Goal: Task Accomplishment & Management: Use online tool/utility

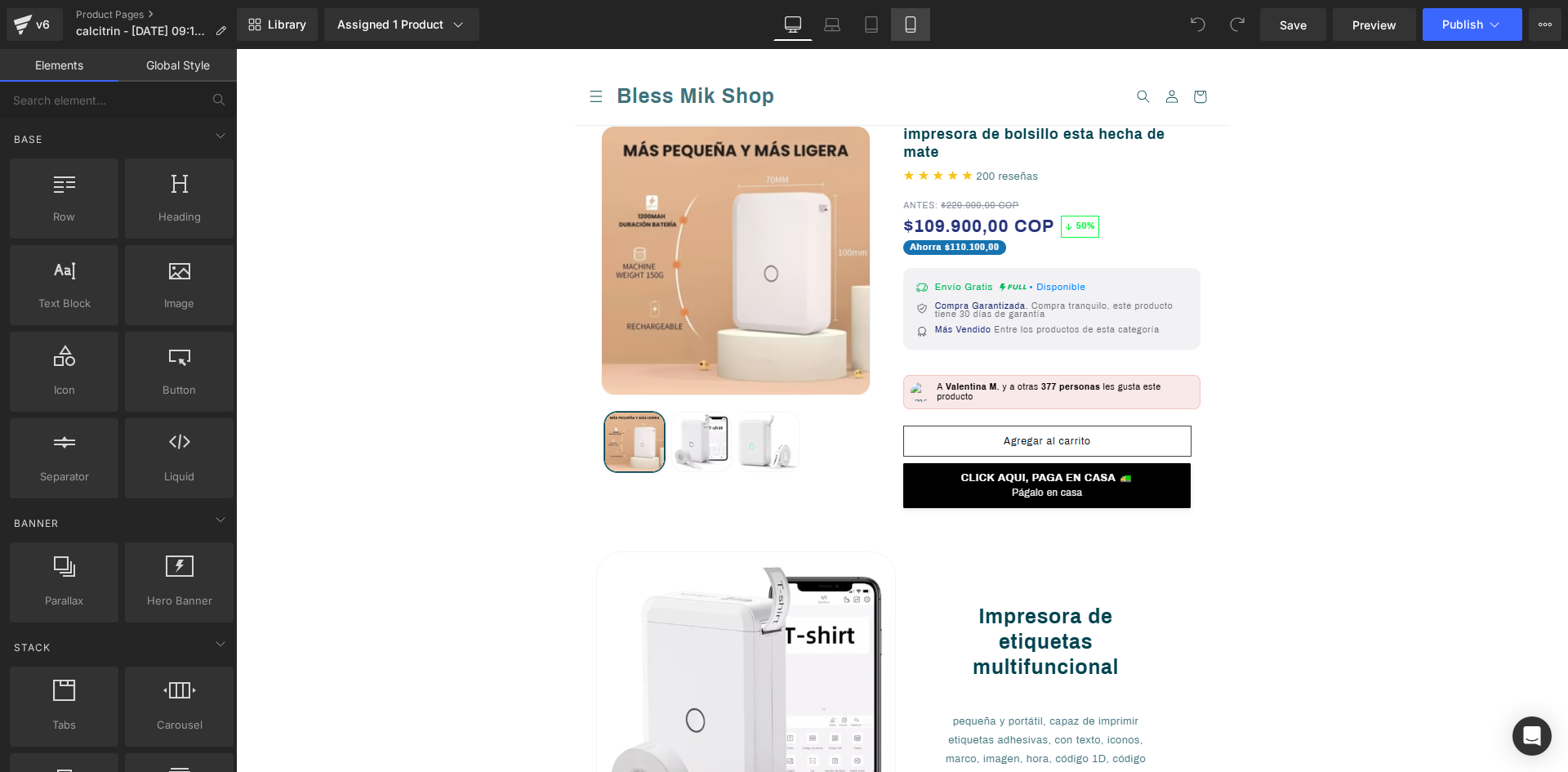
click at [912, 22] on icon at bounding box center [910, 25] width 17 height 17
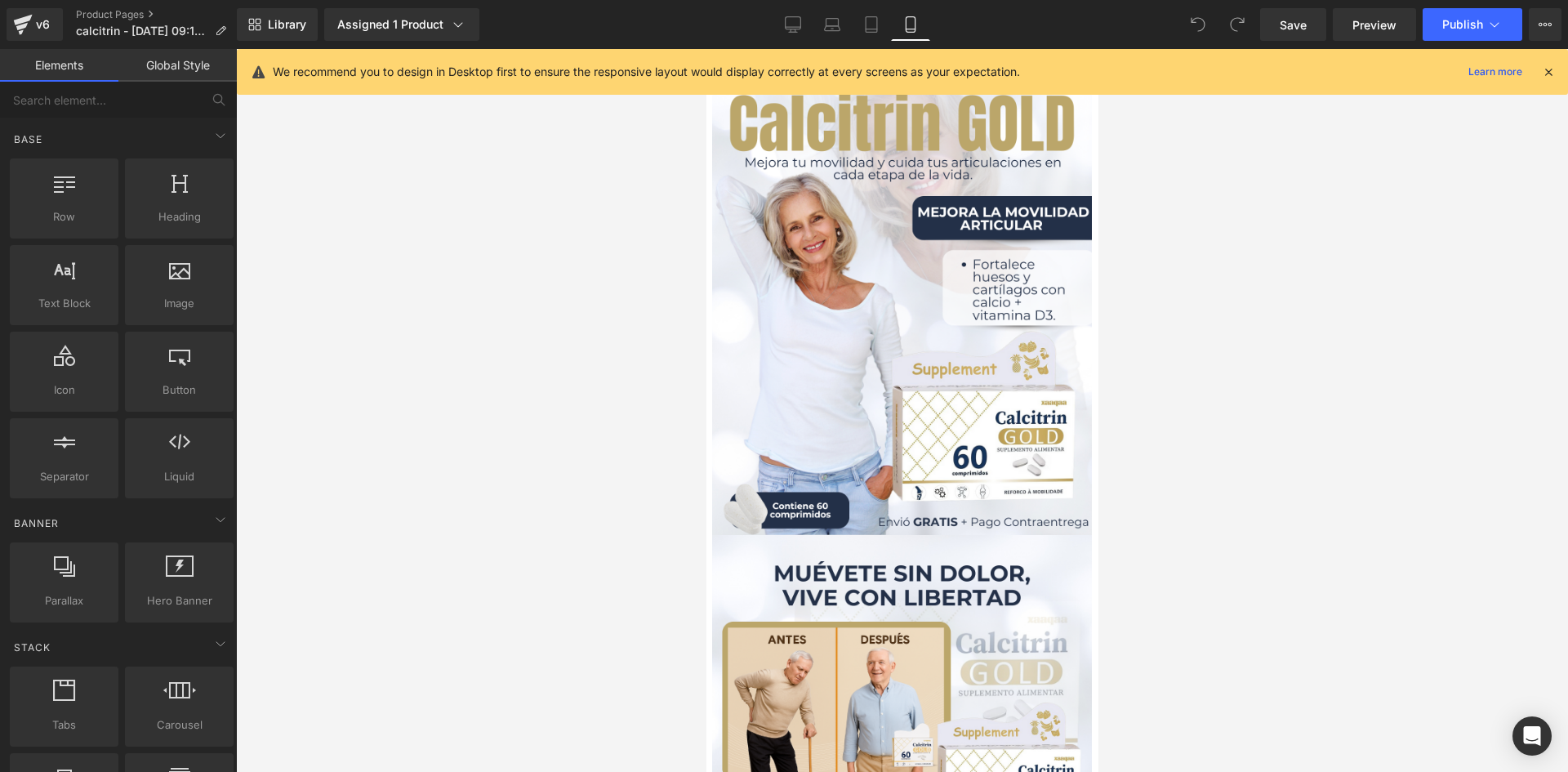
click at [1550, 74] on icon at bounding box center [1548, 71] width 15 height 15
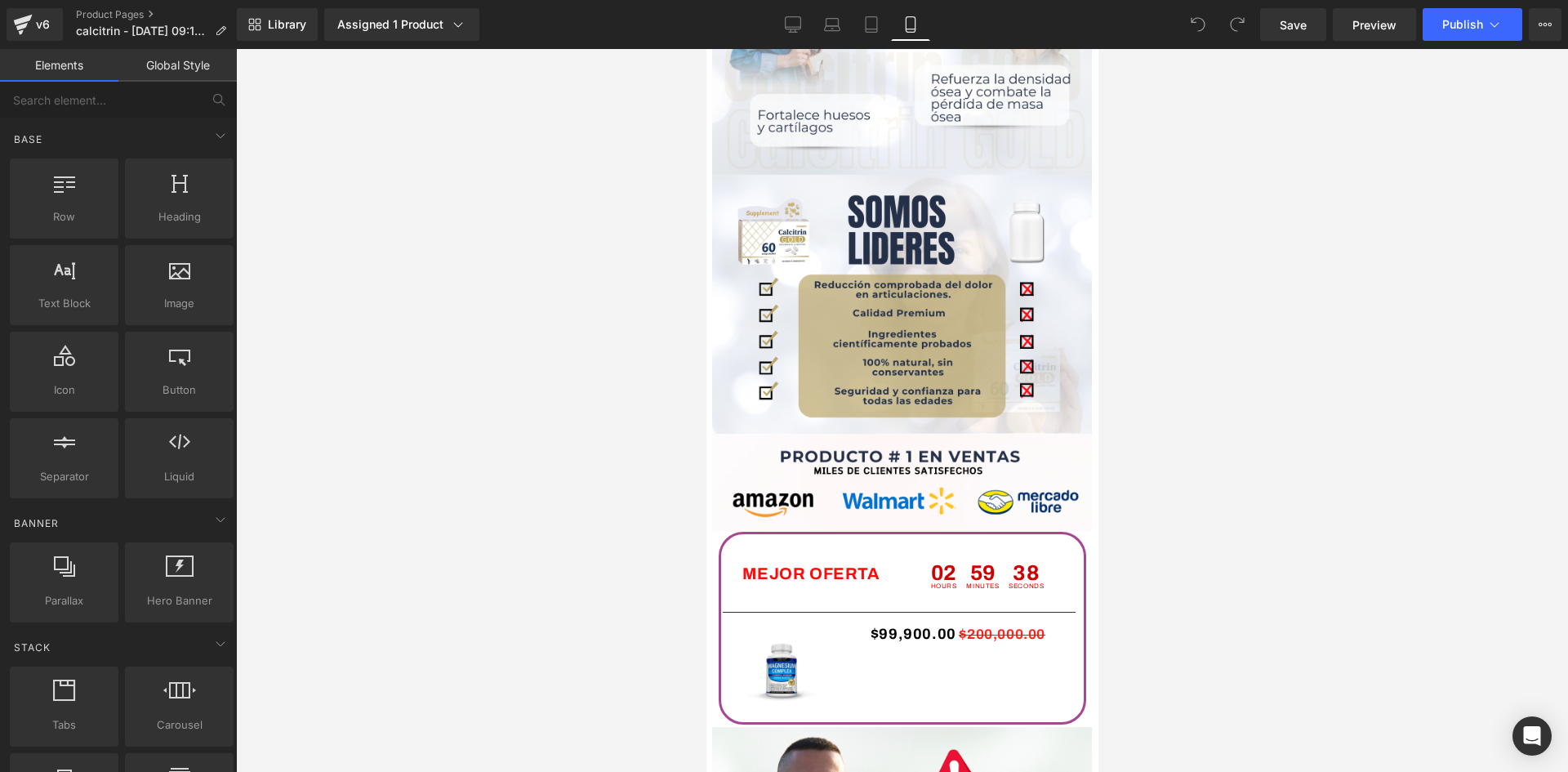
scroll to position [2614, 0]
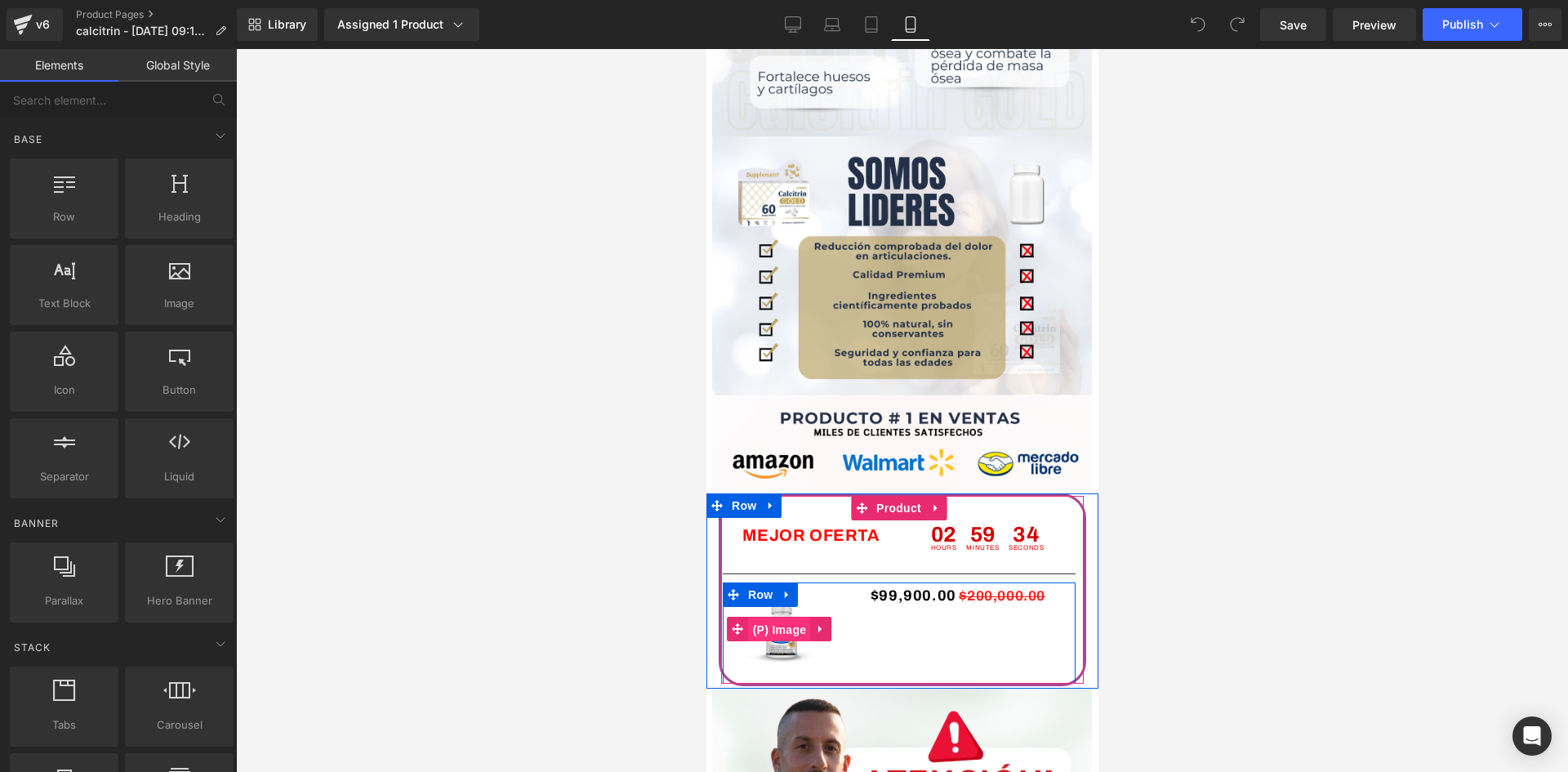
click at [776, 625] on span "(P) Image" at bounding box center [779, 630] width 62 height 25
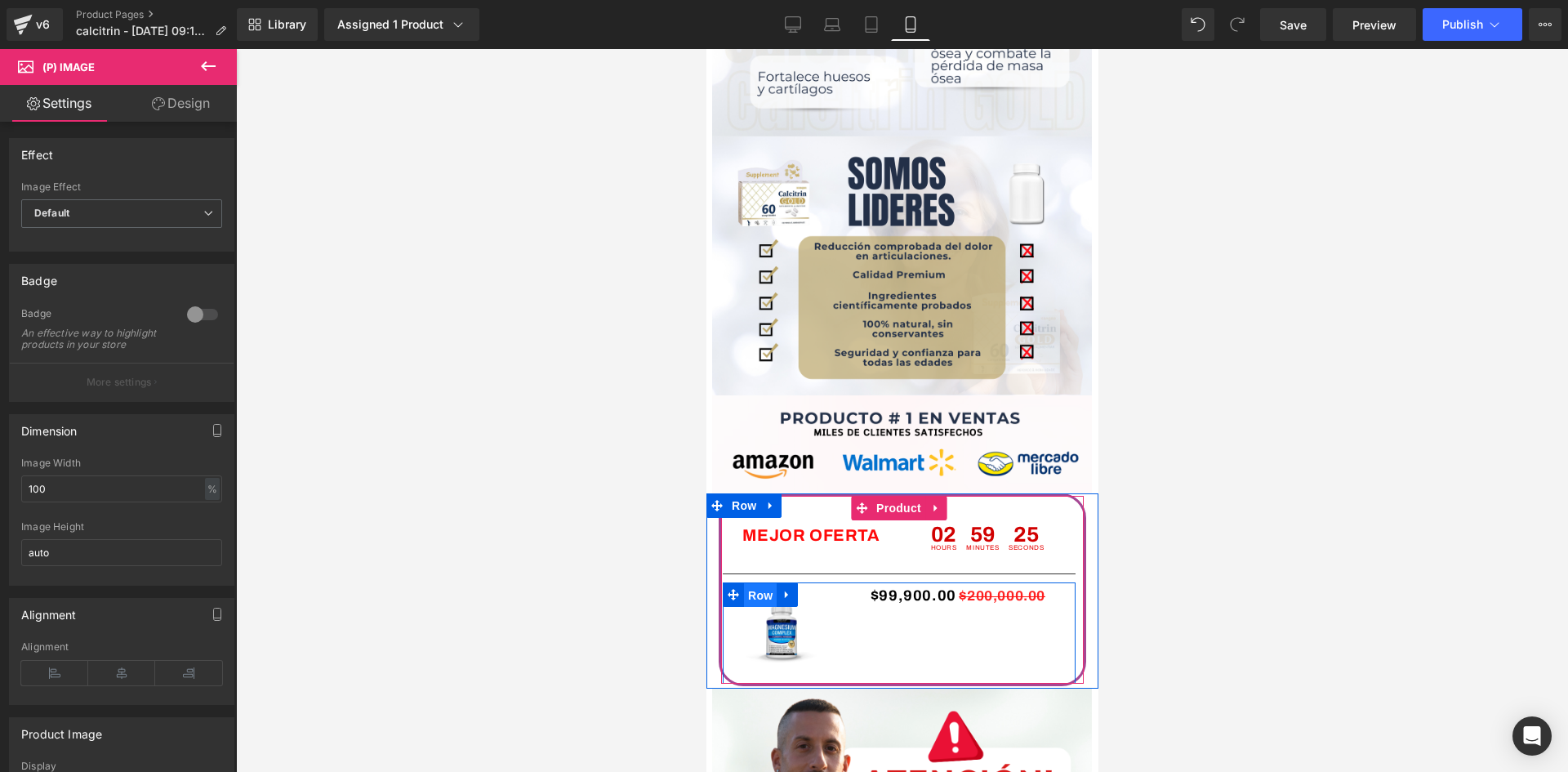
click at [760, 593] on span "Row" at bounding box center [759, 596] width 33 height 25
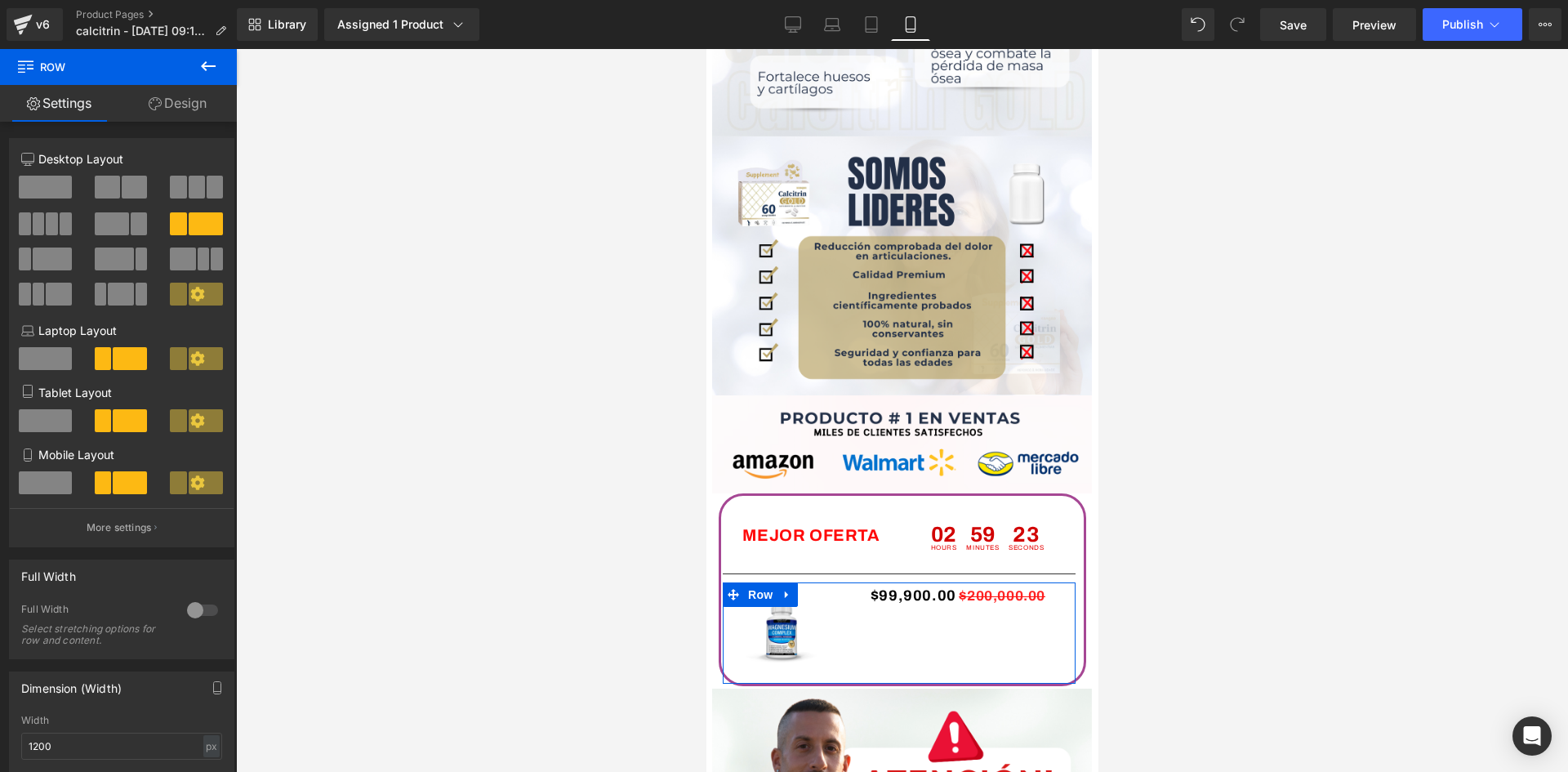
click at [199, 95] on link "Design" at bounding box center [178, 104] width 119 height 37
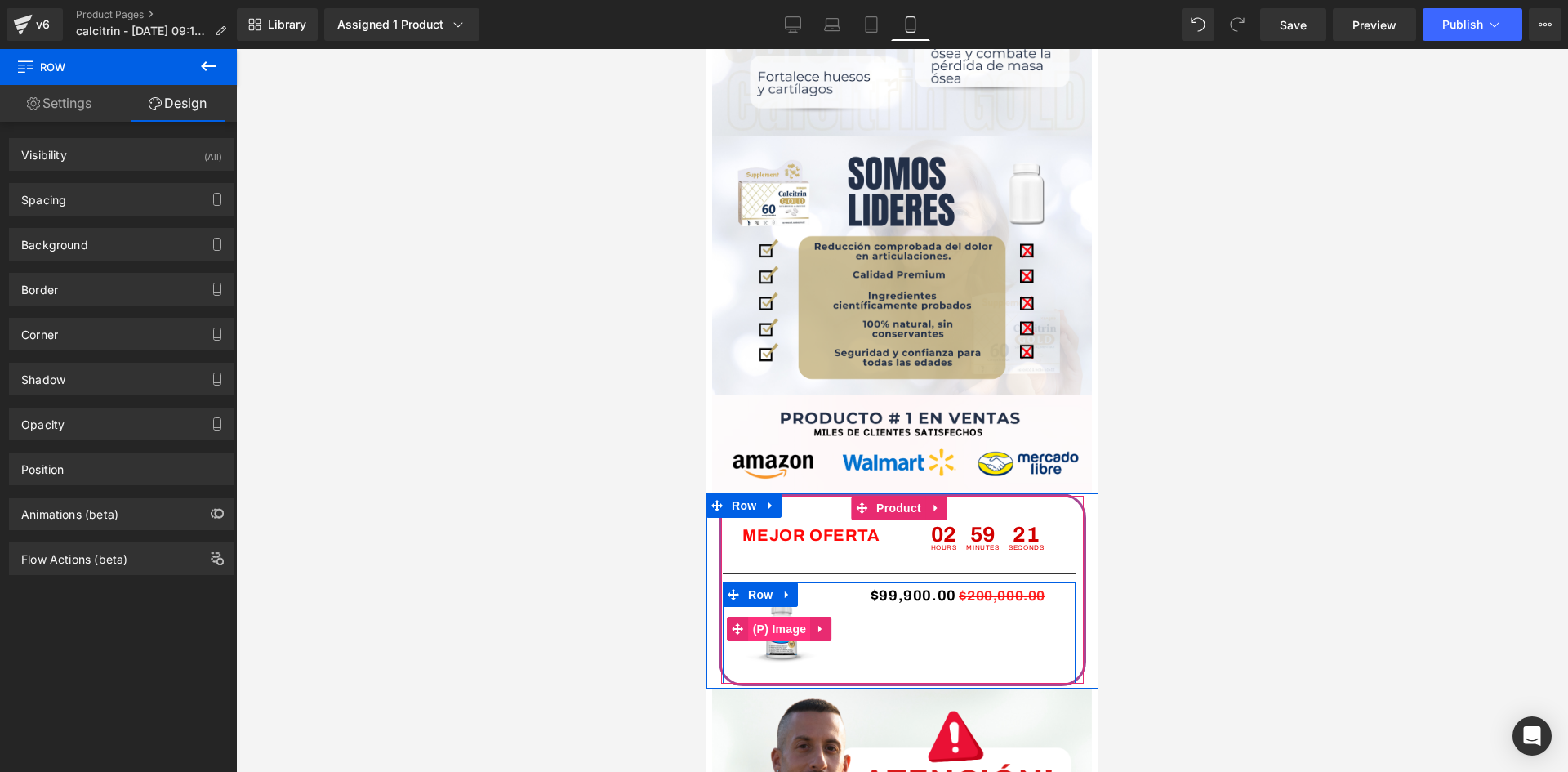
click at [780, 623] on span "(P) Image" at bounding box center [779, 629] width 62 height 25
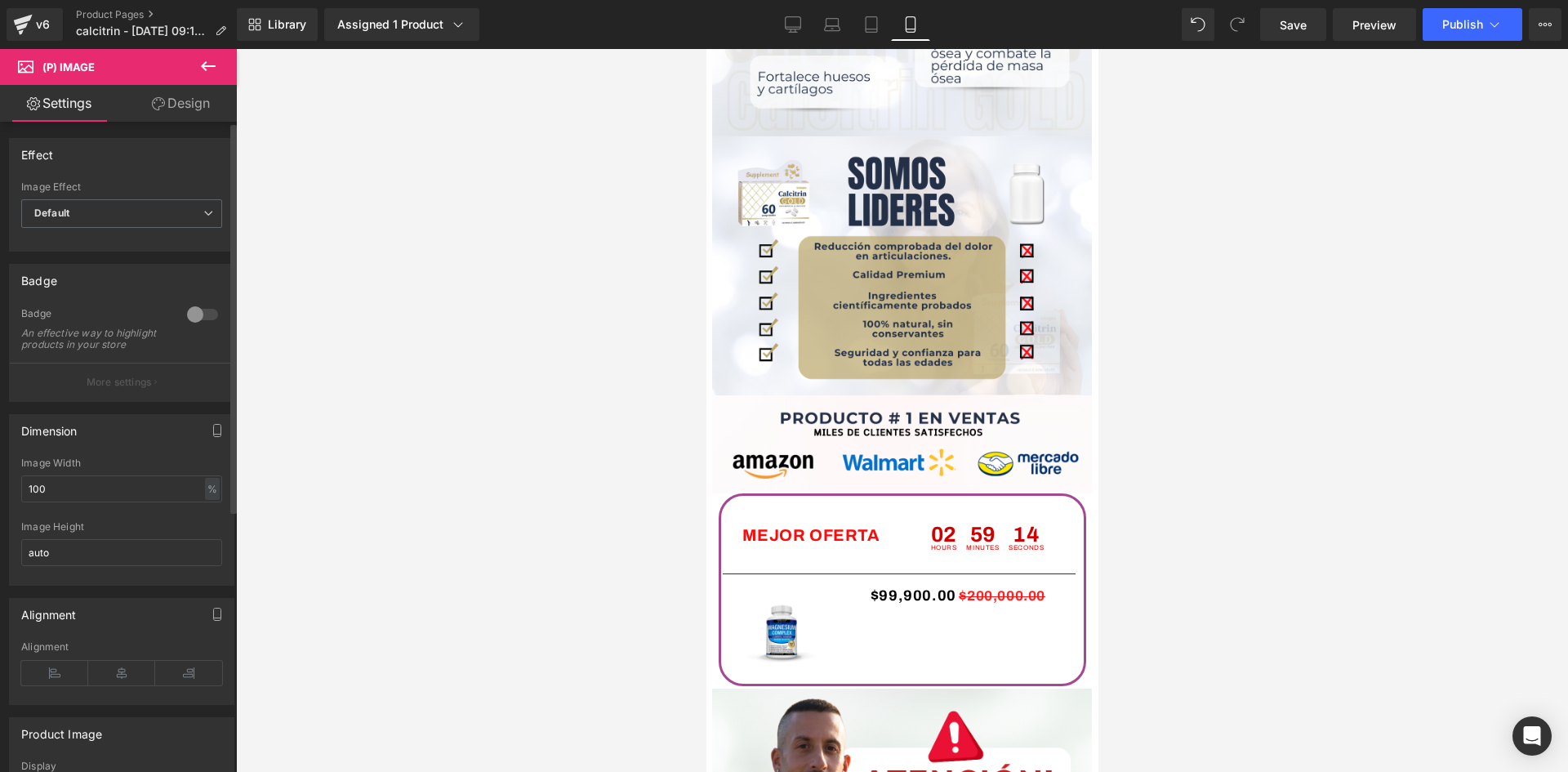
click at [194, 313] on div at bounding box center [202, 314] width 40 height 26
click at [194, 312] on div at bounding box center [202, 314] width 40 height 26
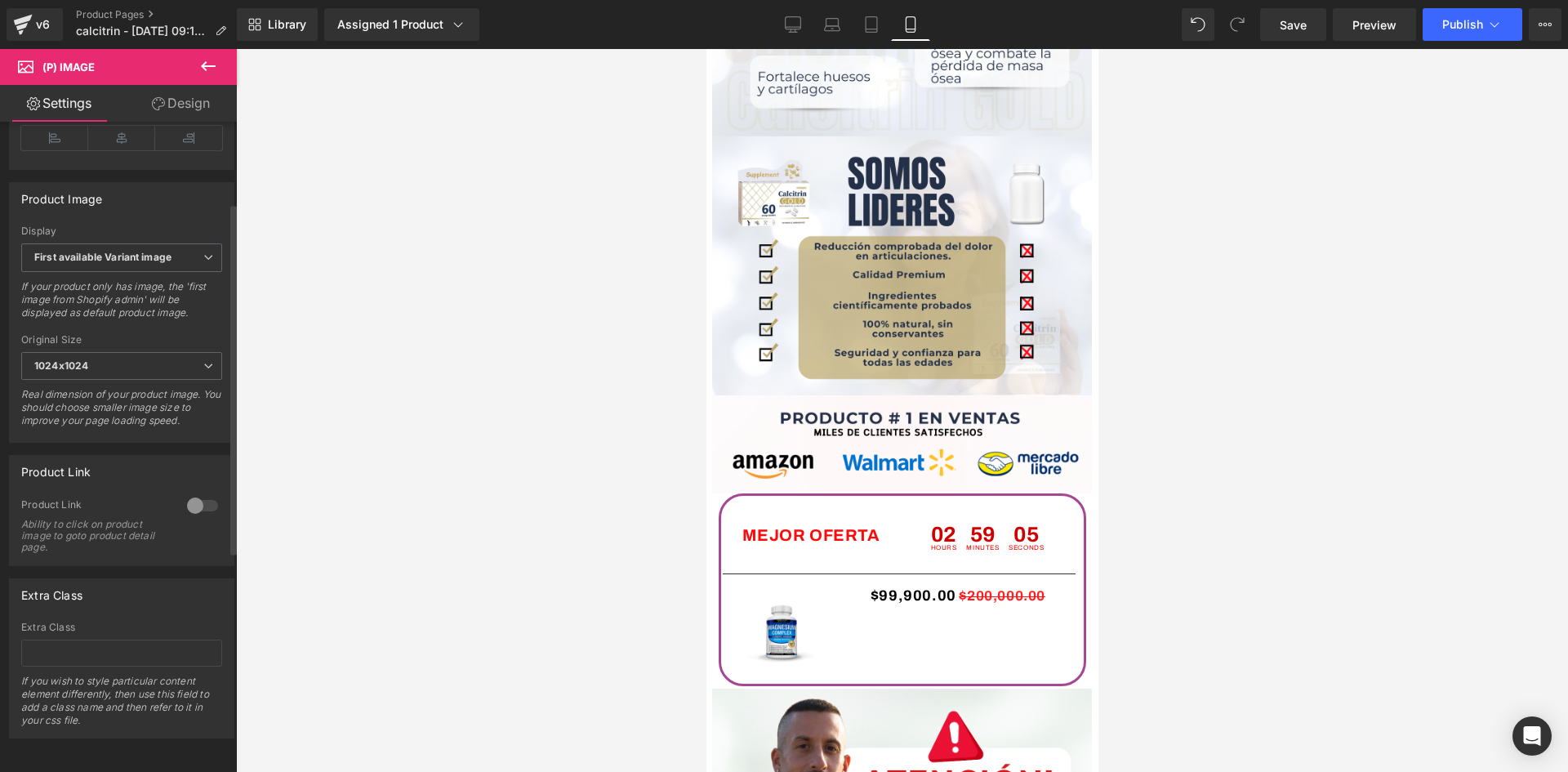
scroll to position [0, 0]
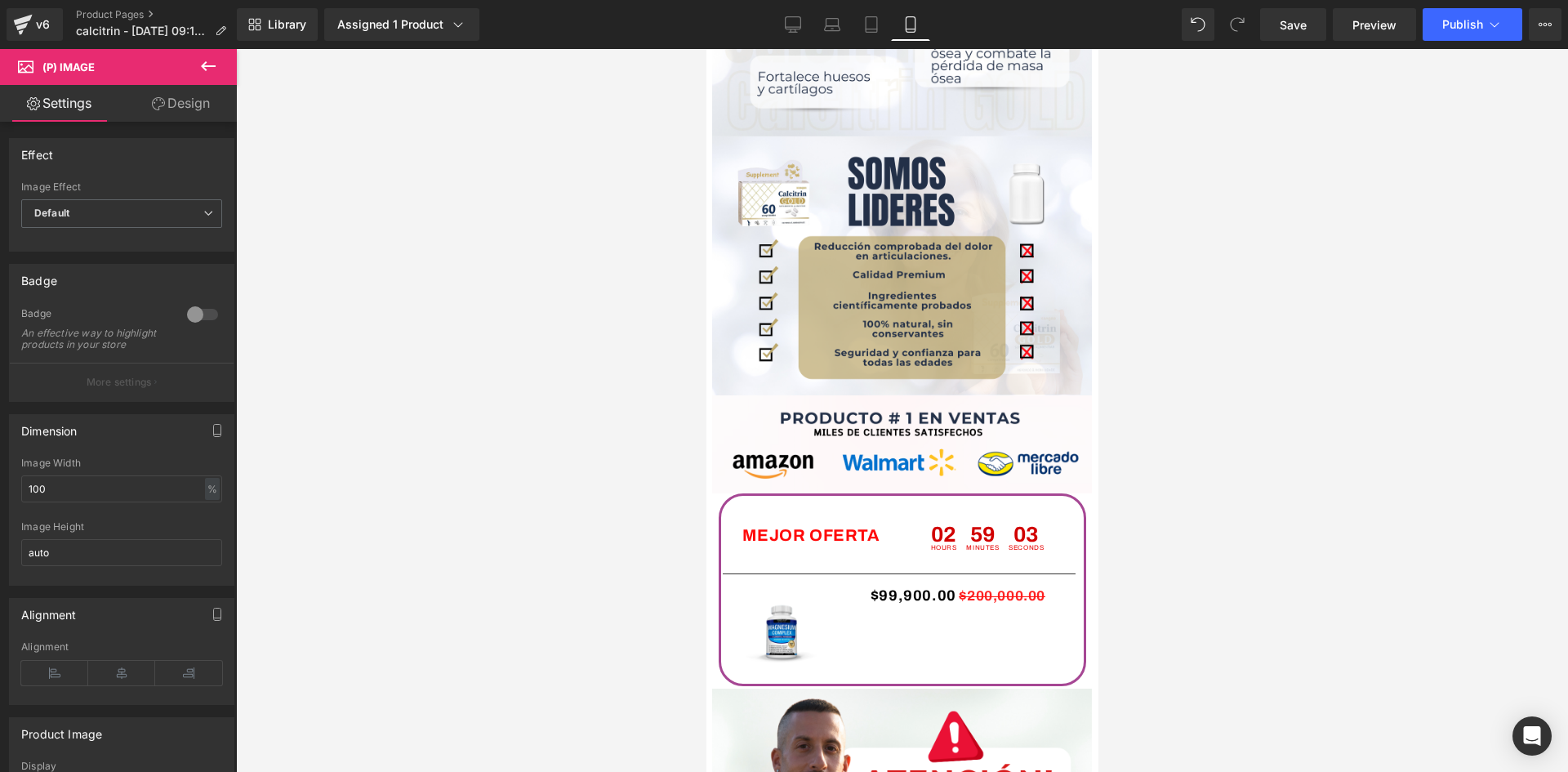
click at [174, 98] on link "Design" at bounding box center [180, 104] width 119 height 37
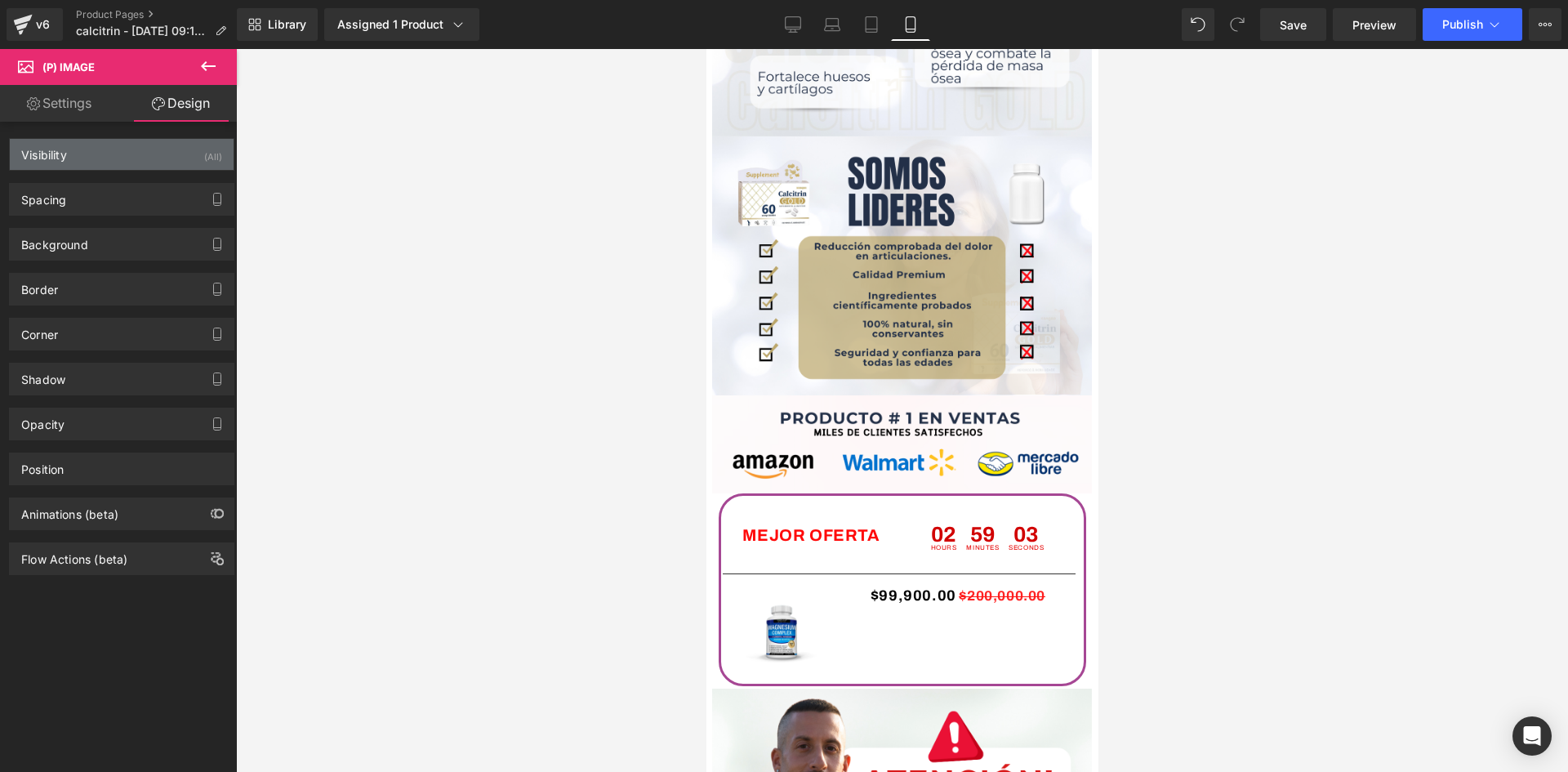
type input "transparent"
type input "0"
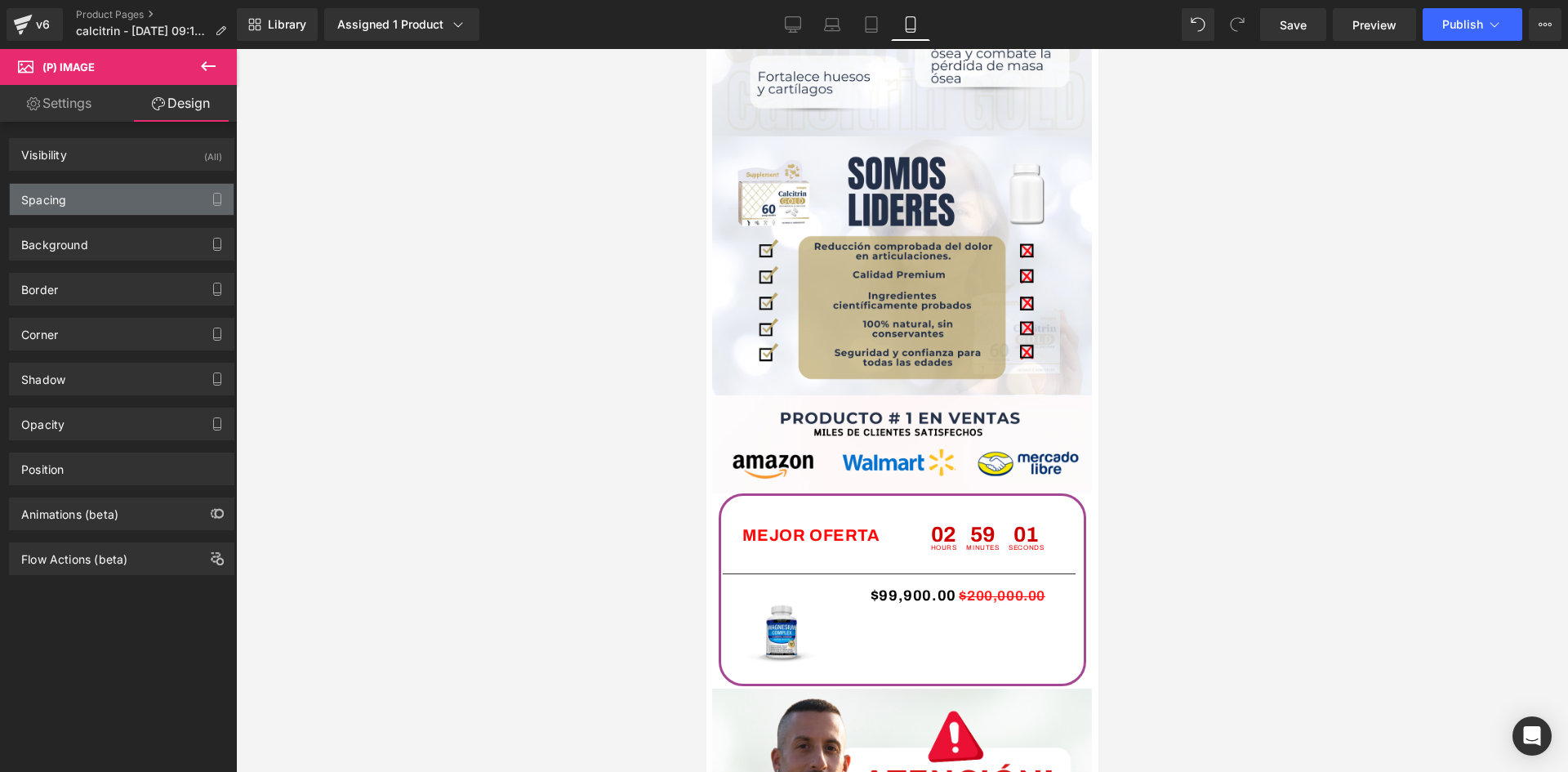
click at [87, 199] on div "Spacing" at bounding box center [121, 199] width 223 height 31
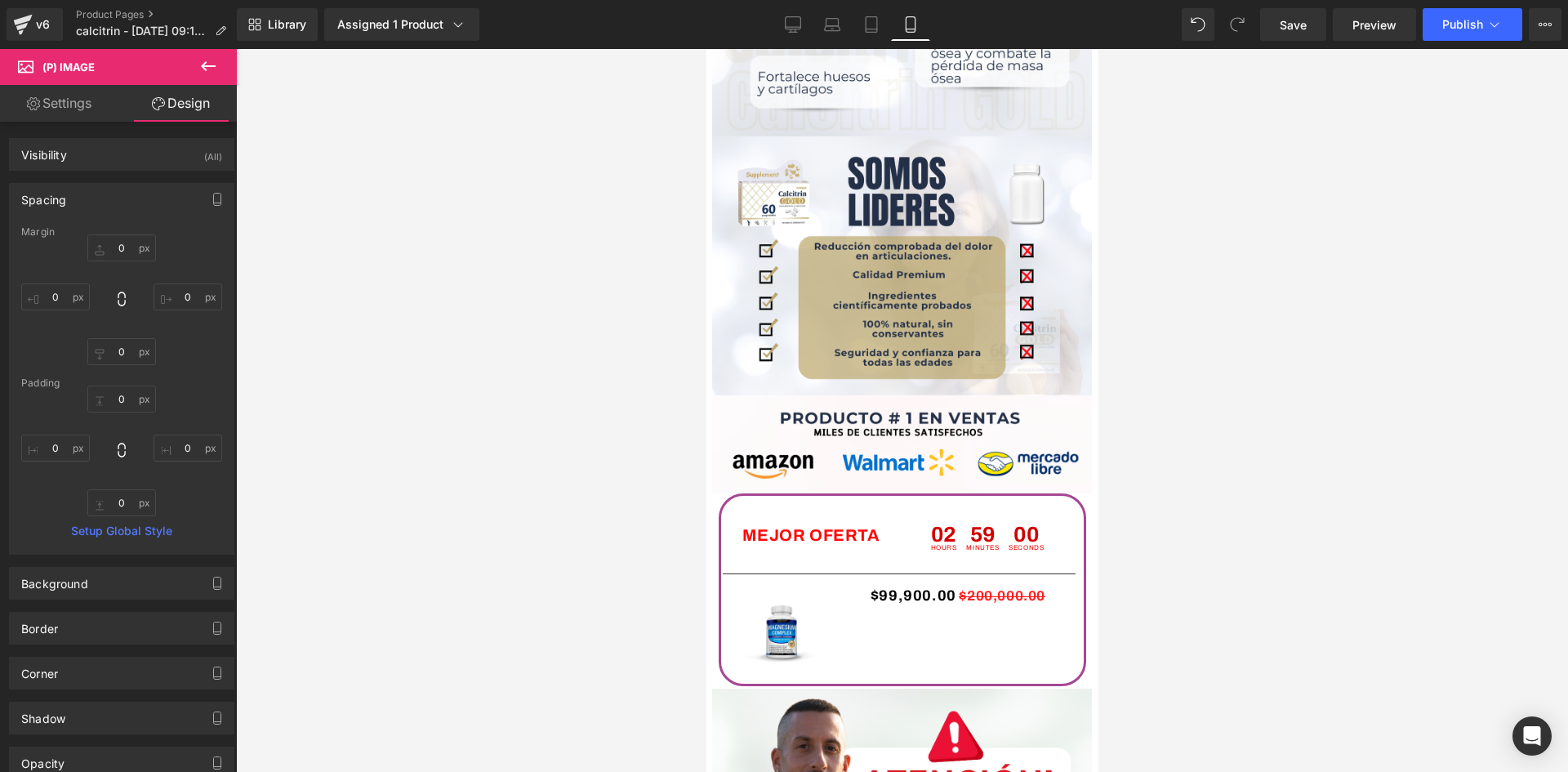
click at [87, 199] on div "Spacing" at bounding box center [121, 199] width 223 height 31
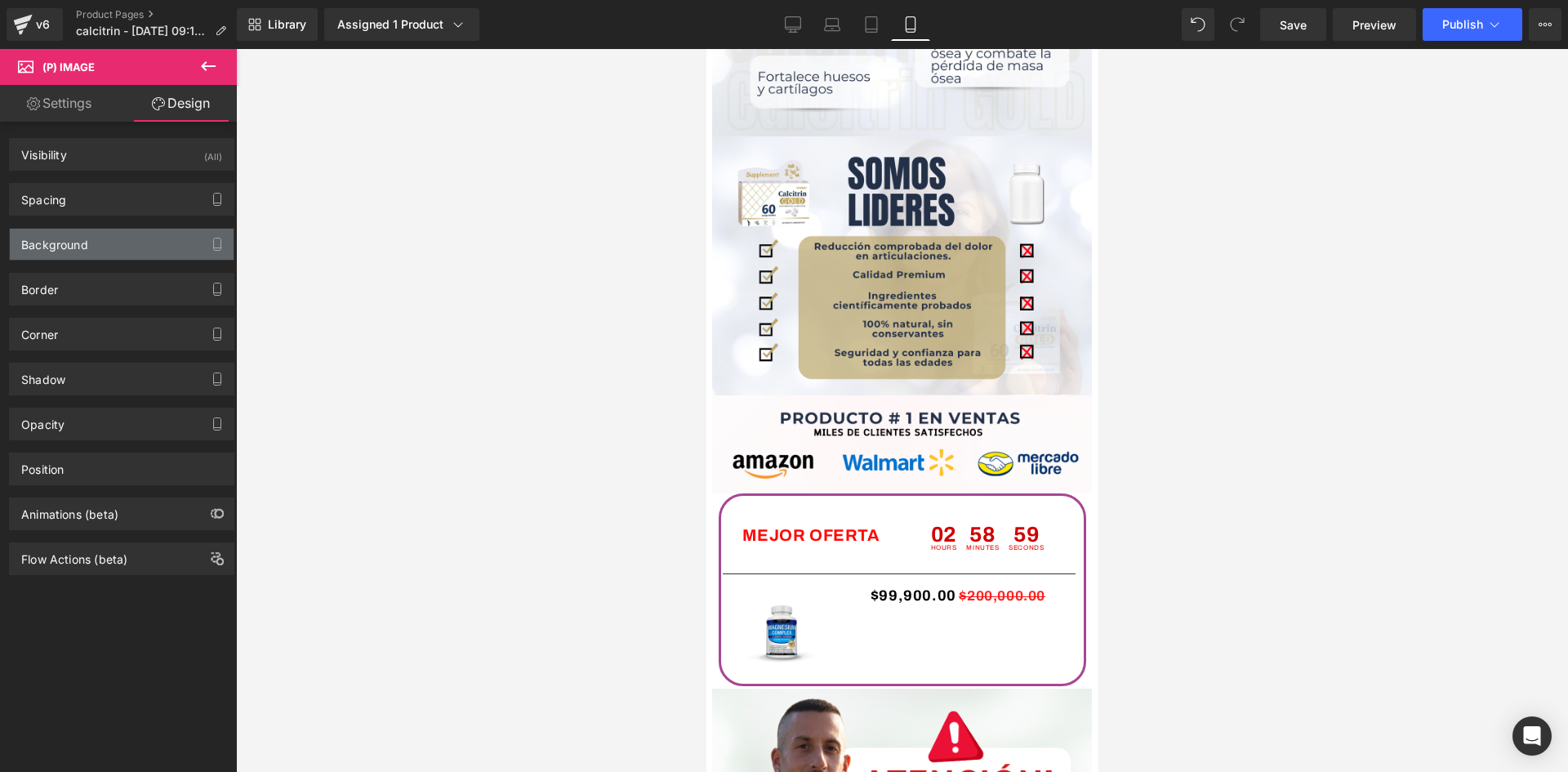
click at [91, 247] on div "Background" at bounding box center [121, 244] width 223 height 31
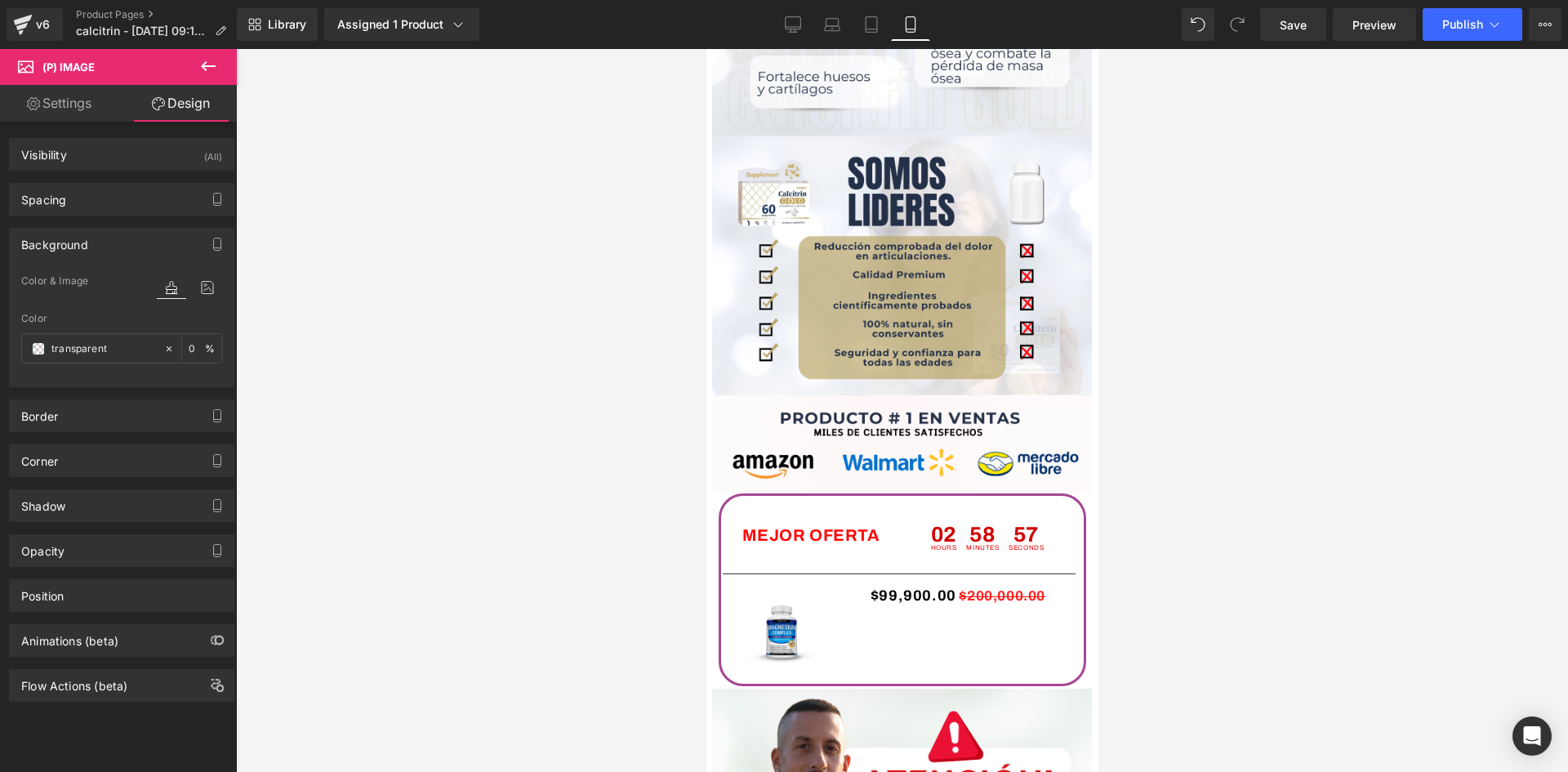
click at [91, 247] on div "Background" at bounding box center [121, 244] width 223 height 31
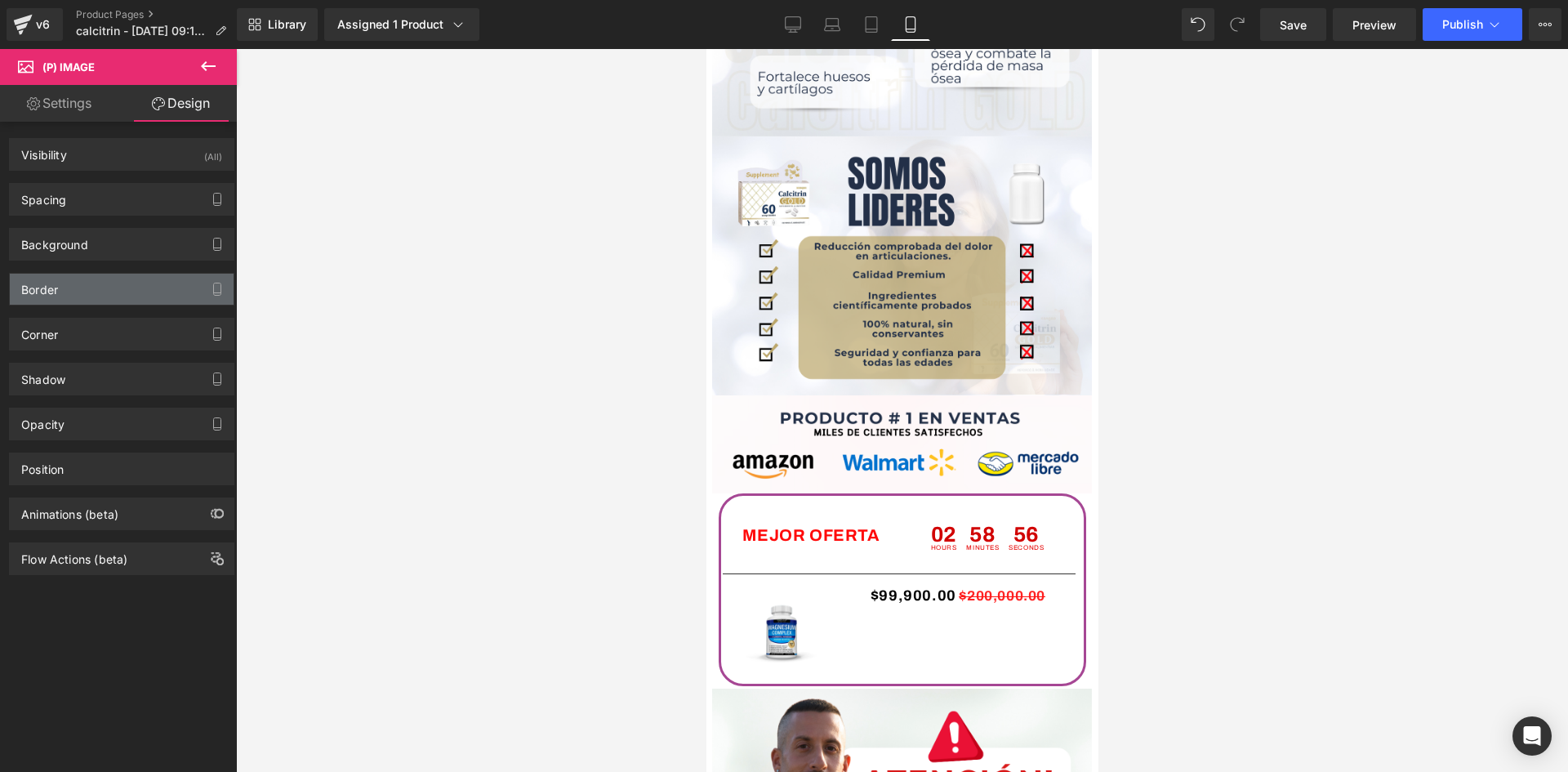
click at [99, 296] on div "Border" at bounding box center [121, 289] width 223 height 31
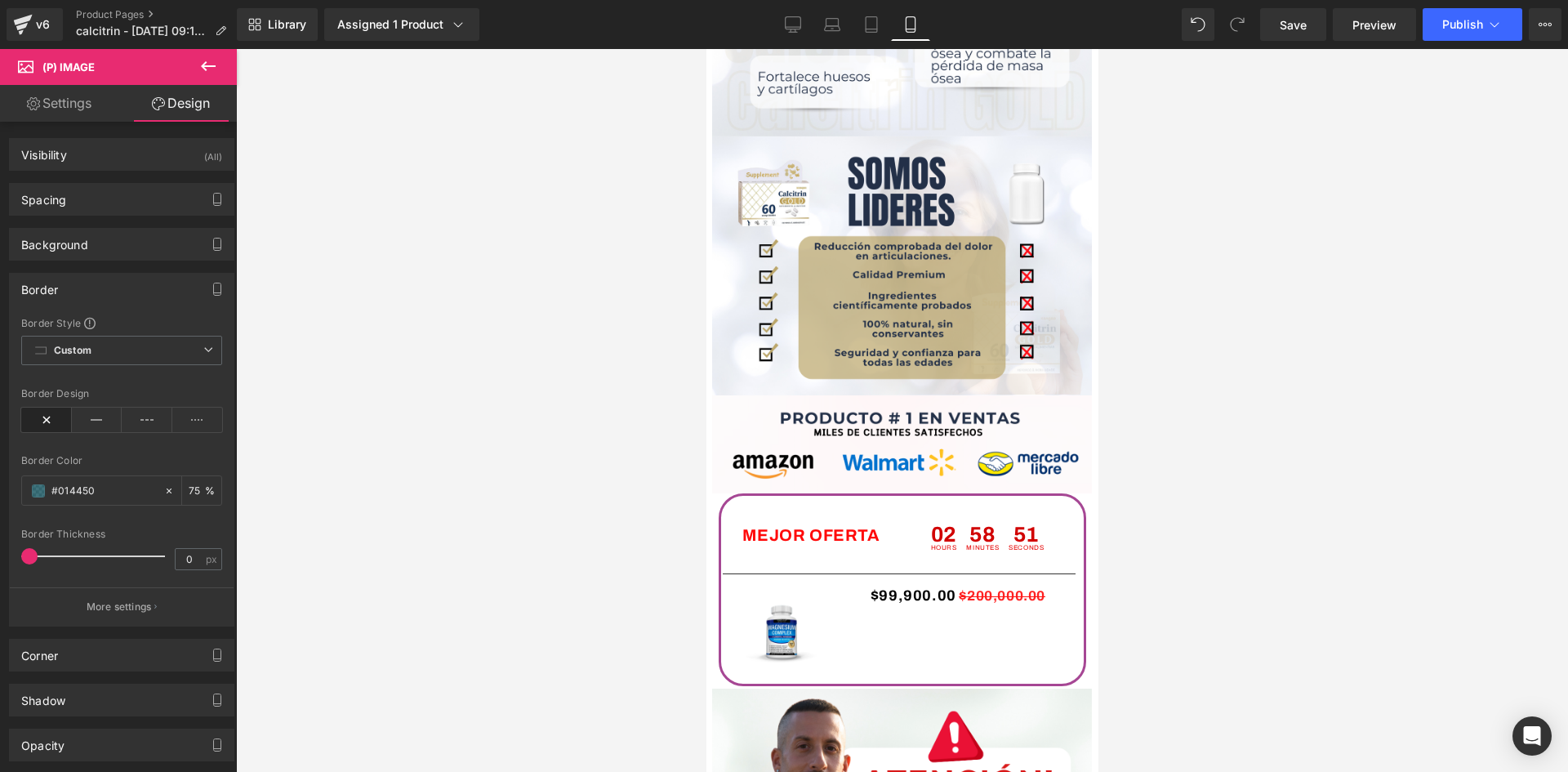
click at [103, 299] on div "Border" at bounding box center [121, 289] width 223 height 31
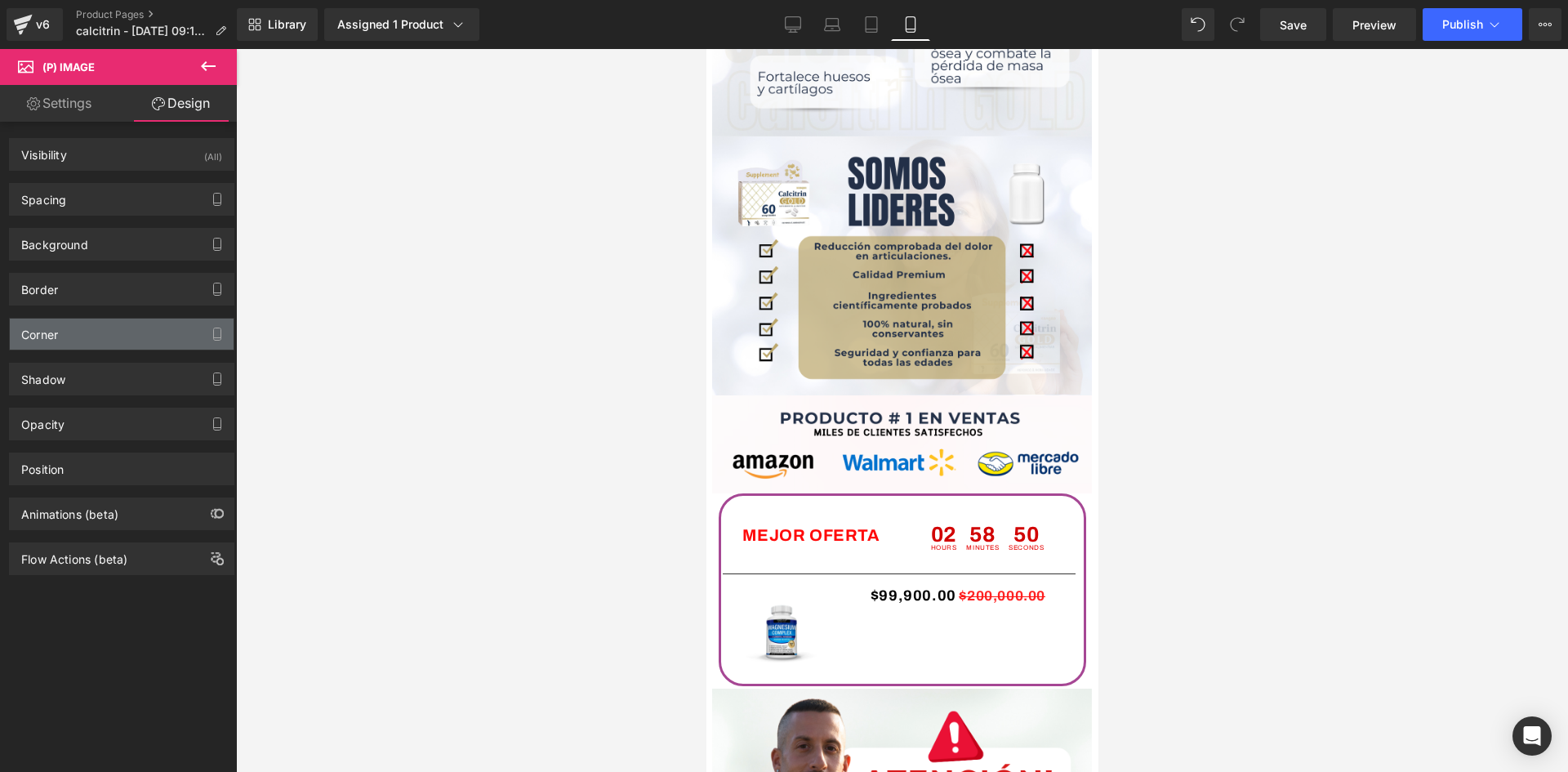
click at [119, 341] on div "Corner" at bounding box center [121, 334] width 223 height 31
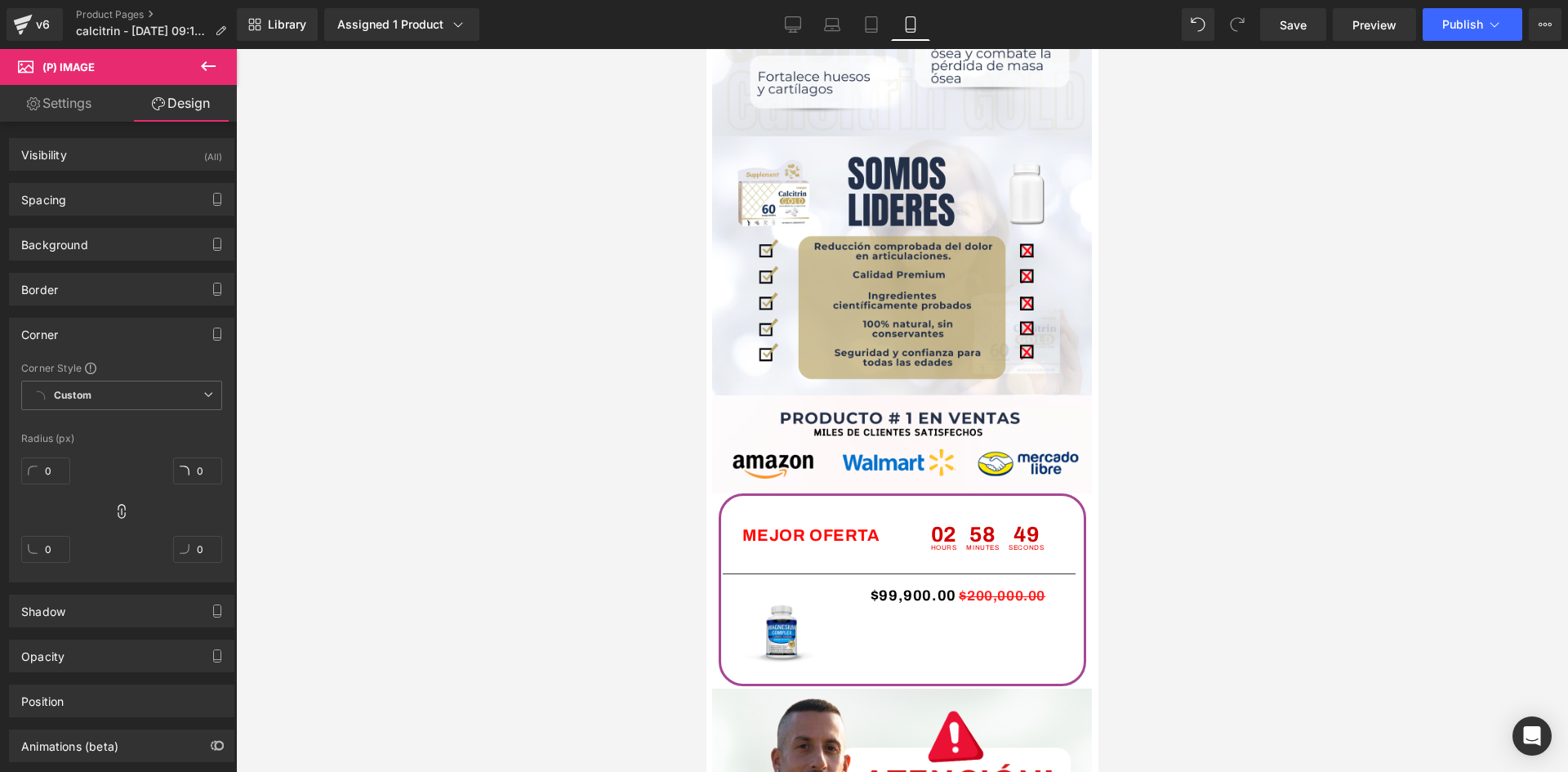
click at [120, 337] on div "Corner" at bounding box center [121, 334] width 223 height 31
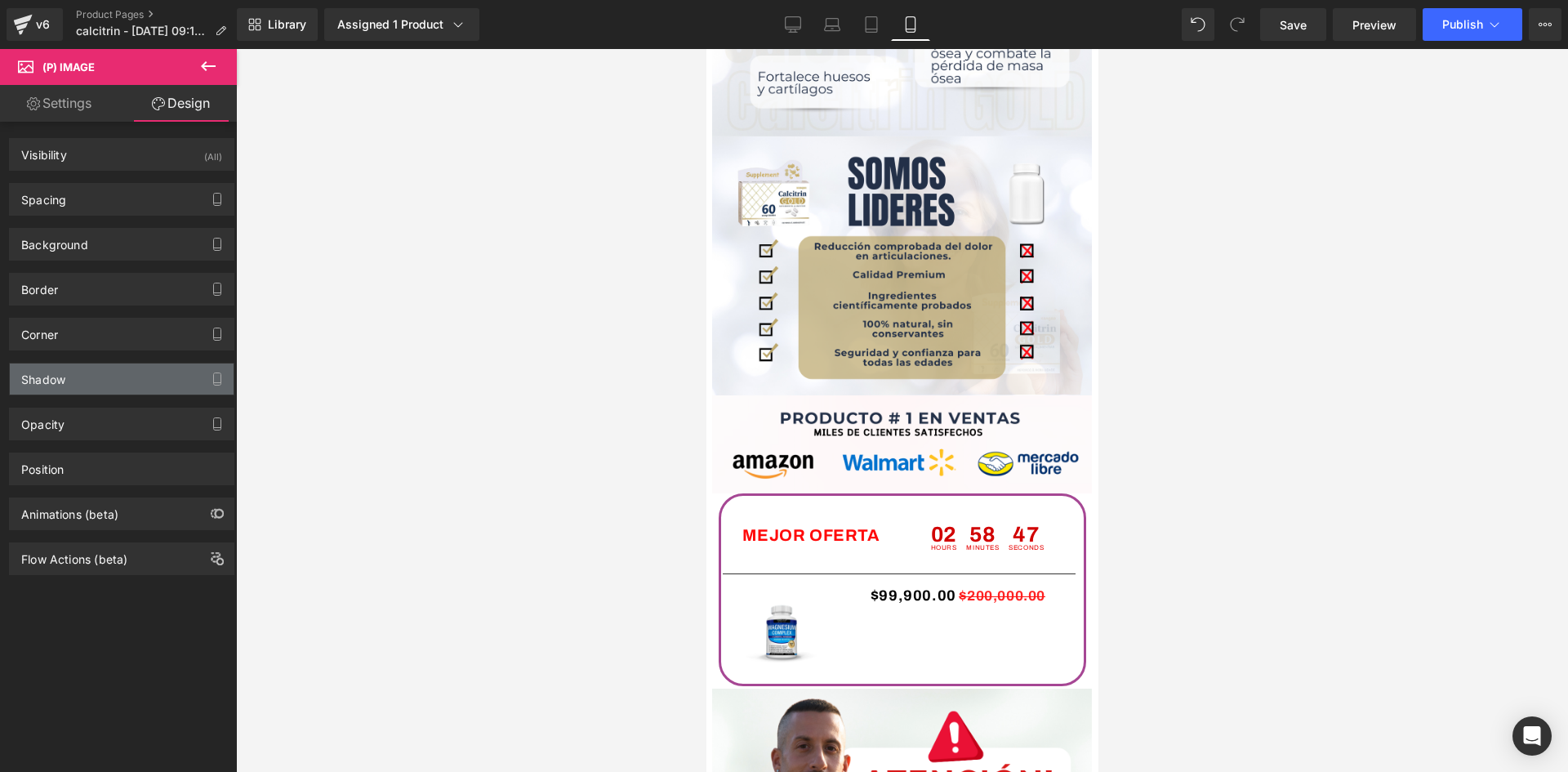
click at [107, 388] on div "Shadow" at bounding box center [121, 379] width 223 height 31
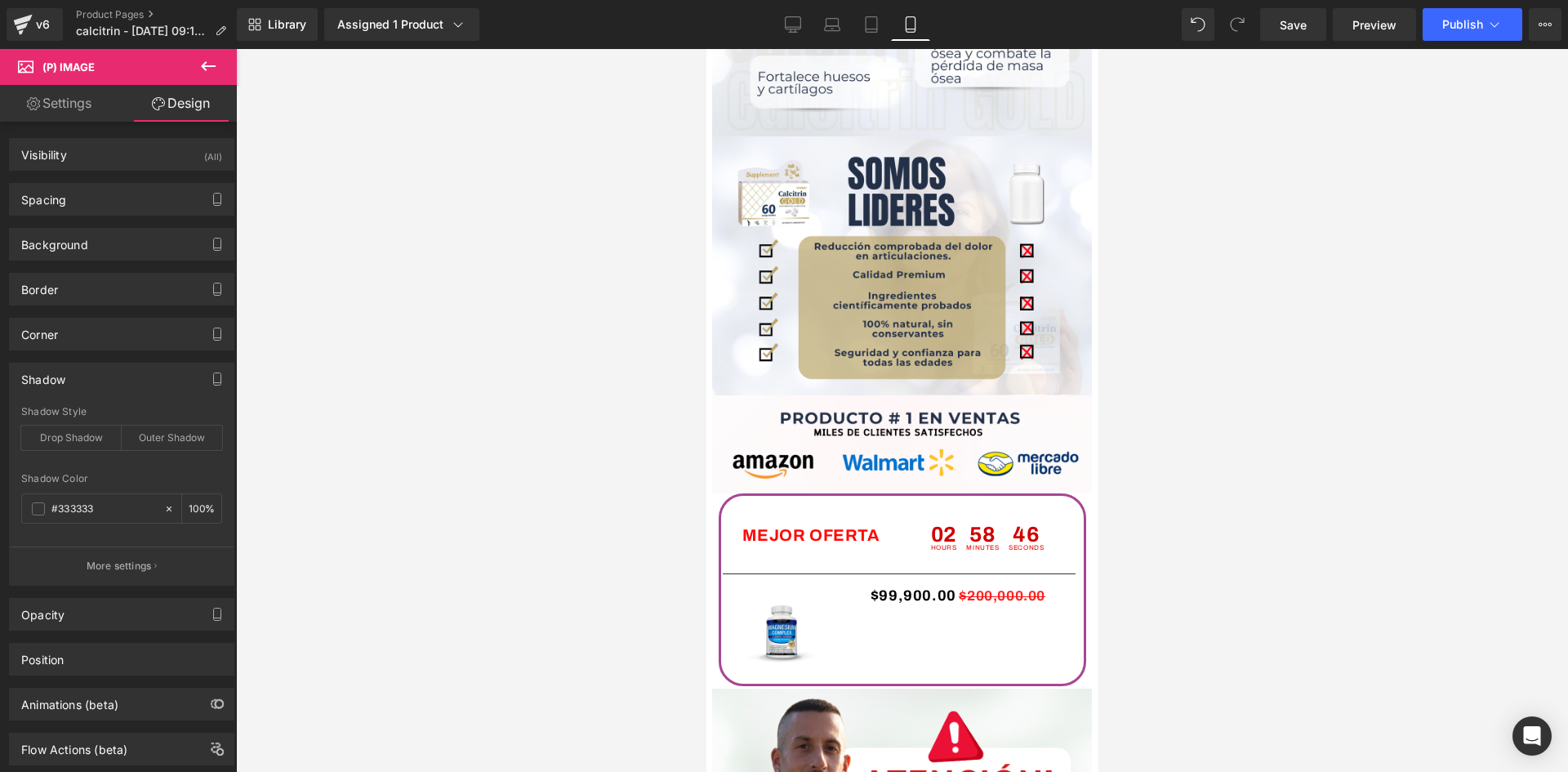
click at [107, 388] on div "Shadow" at bounding box center [121, 379] width 223 height 31
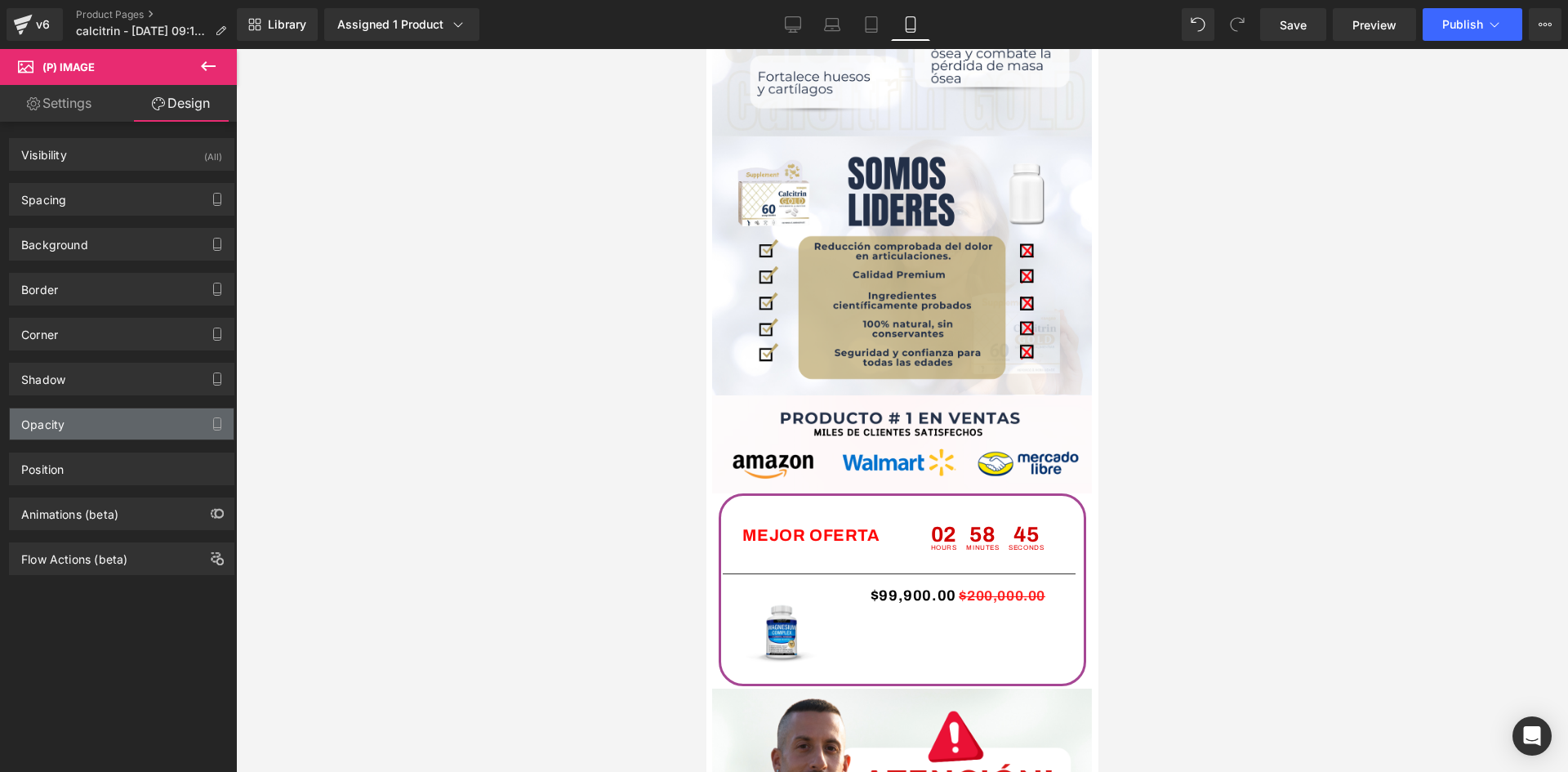
click at [127, 428] on div "Opacity" at bounding box center [121, 423] width 223 height 31
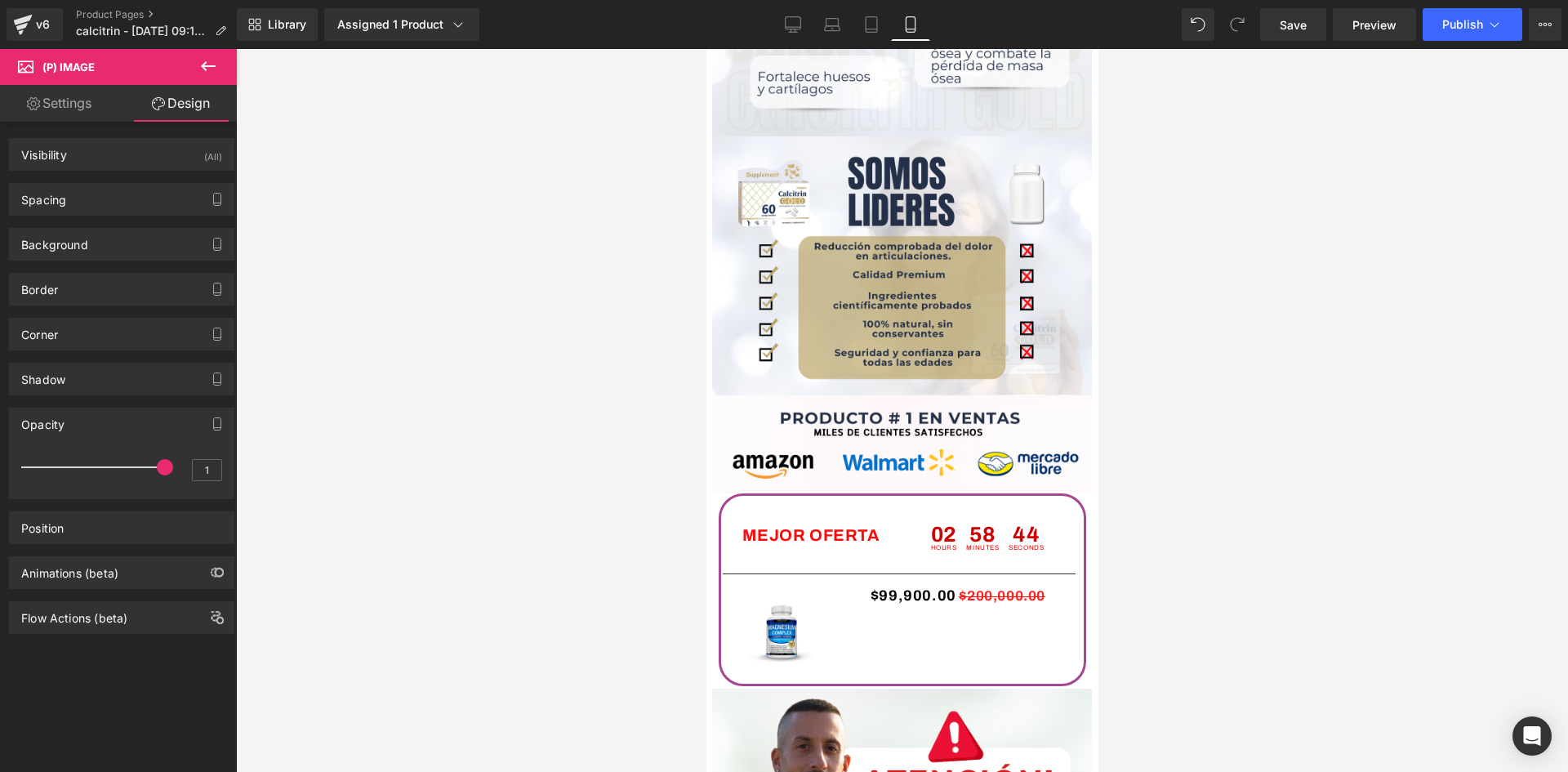
click at [127, 428] on div "Opacity" at bounding box center [121, 423] width 223 height 31
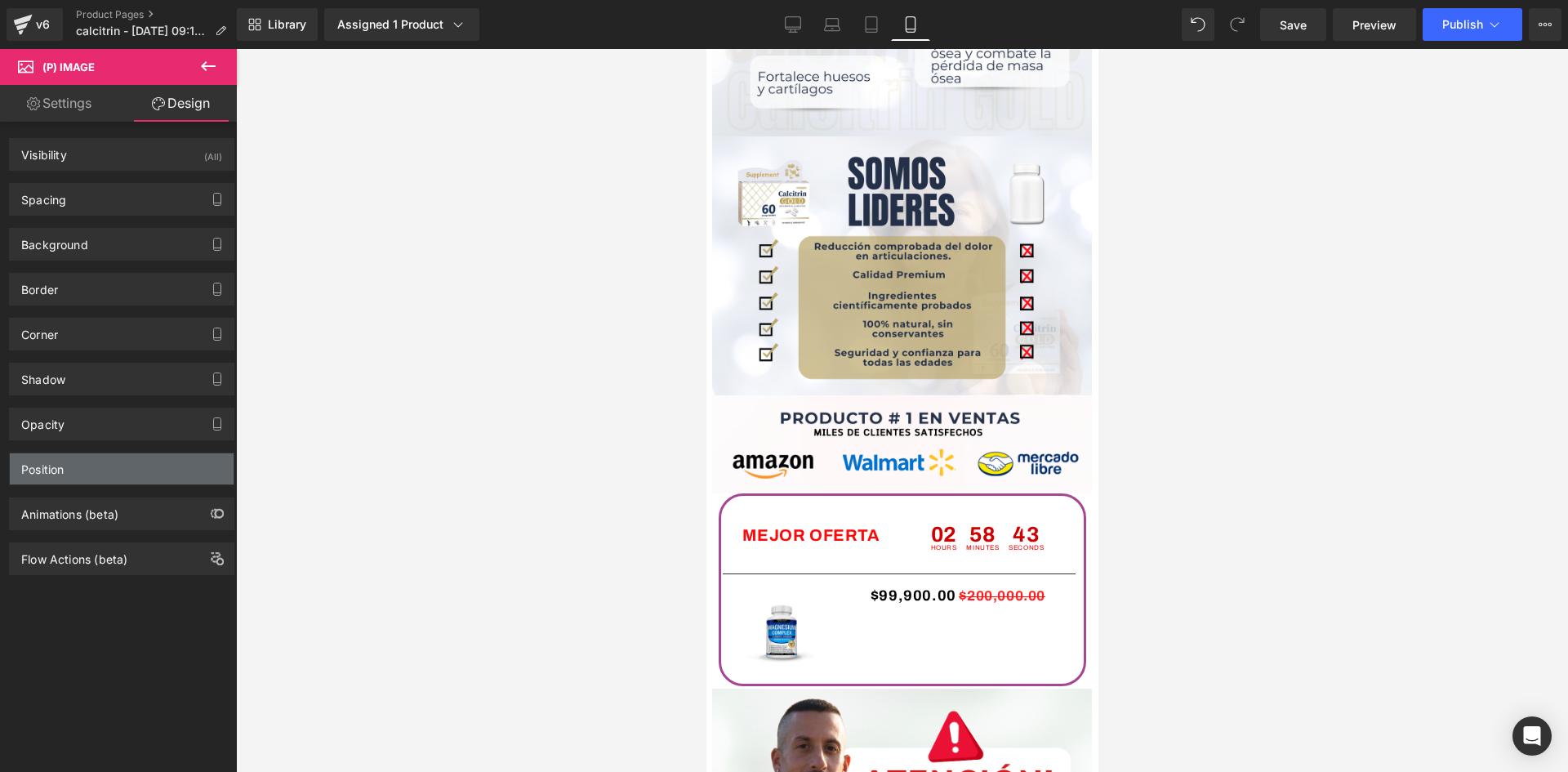
click at [127, 476] on div "Position" at bounding box center [121, 468] width 223 height 31
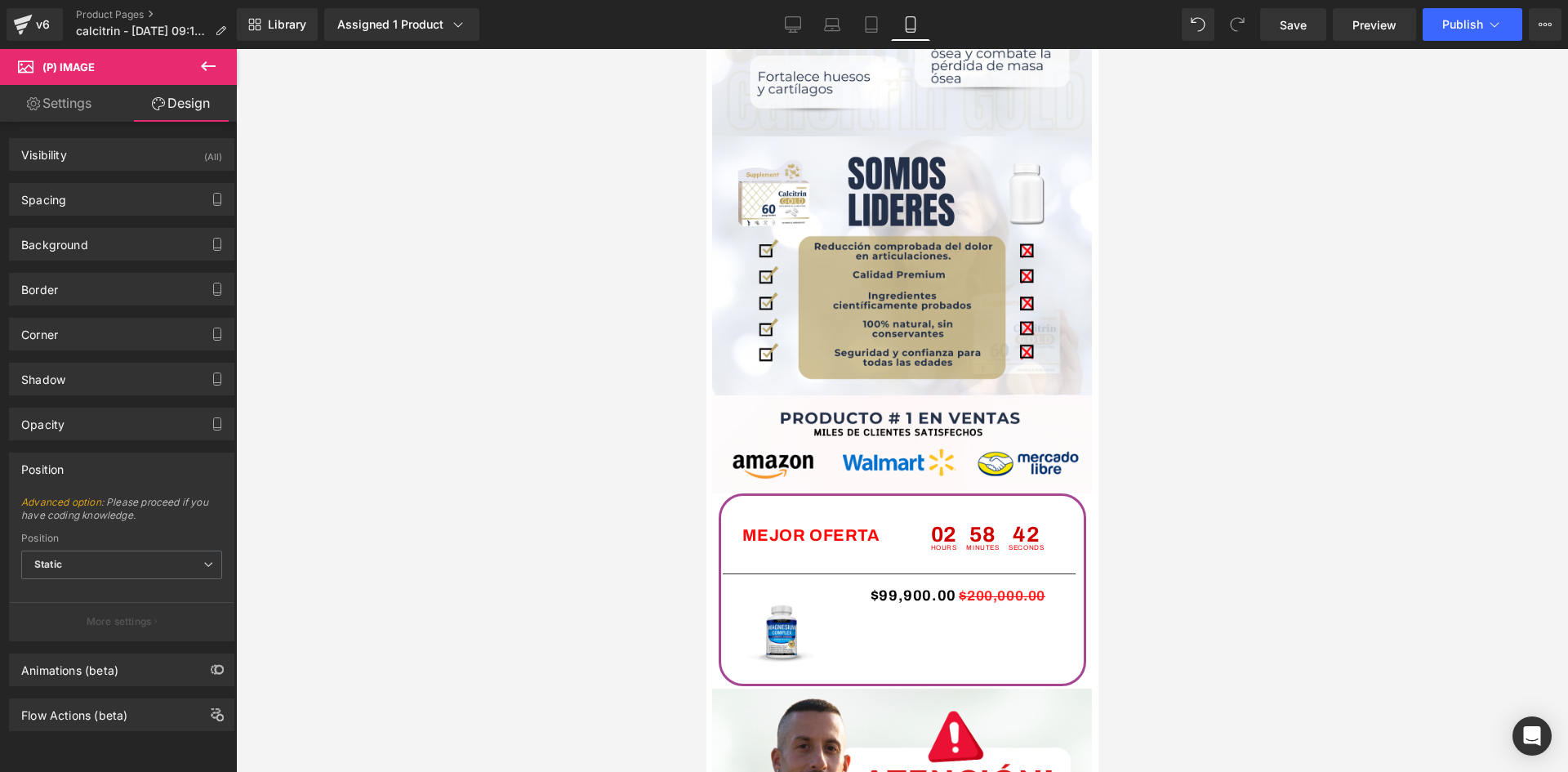
click at [127, 476] on div "Position" at bounding box center [121, 468] width 223 height 31
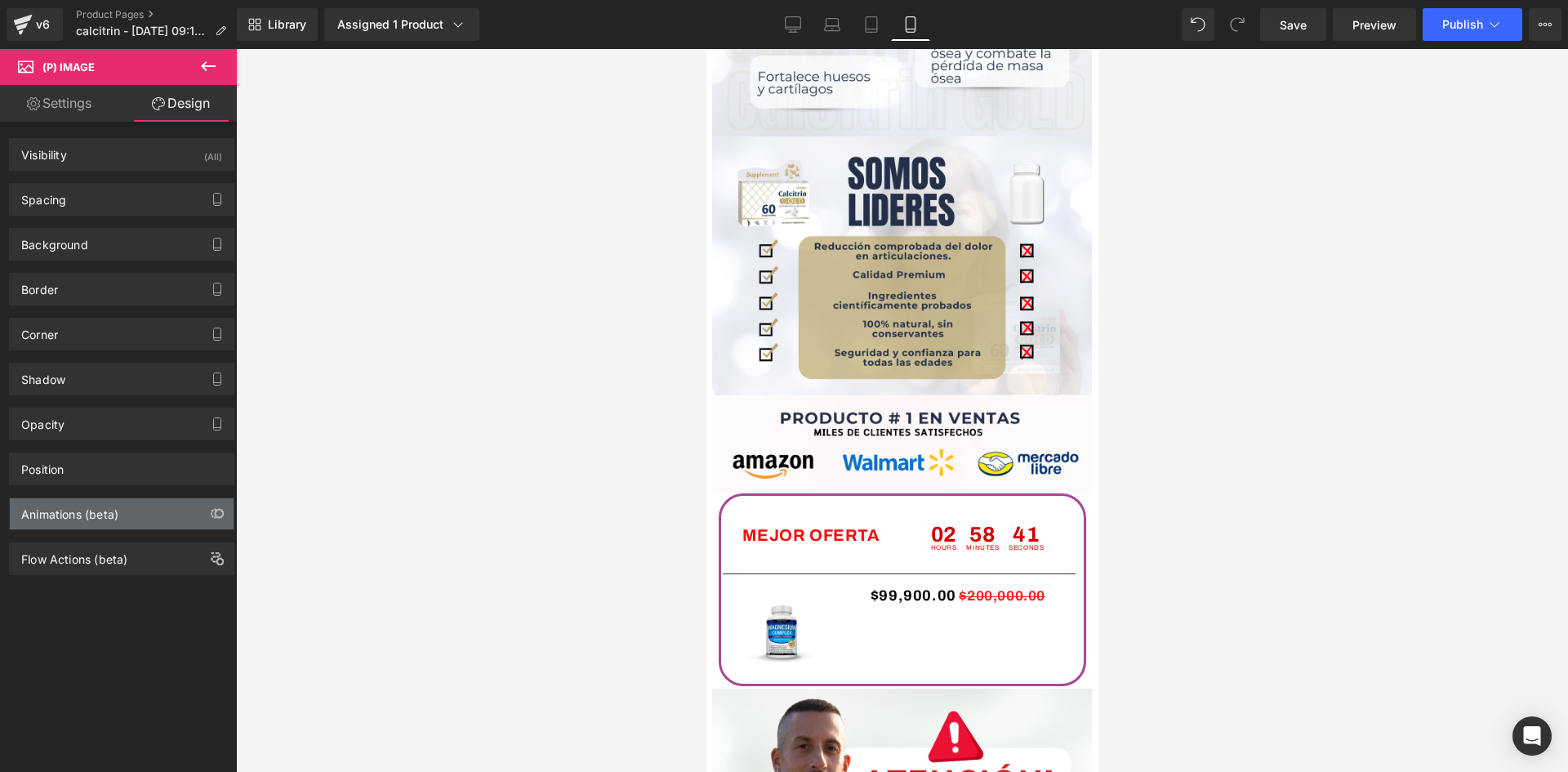
click at [128, 516] on div "Animations (beta)" at bounding box center [121, 513] width 223 height 31
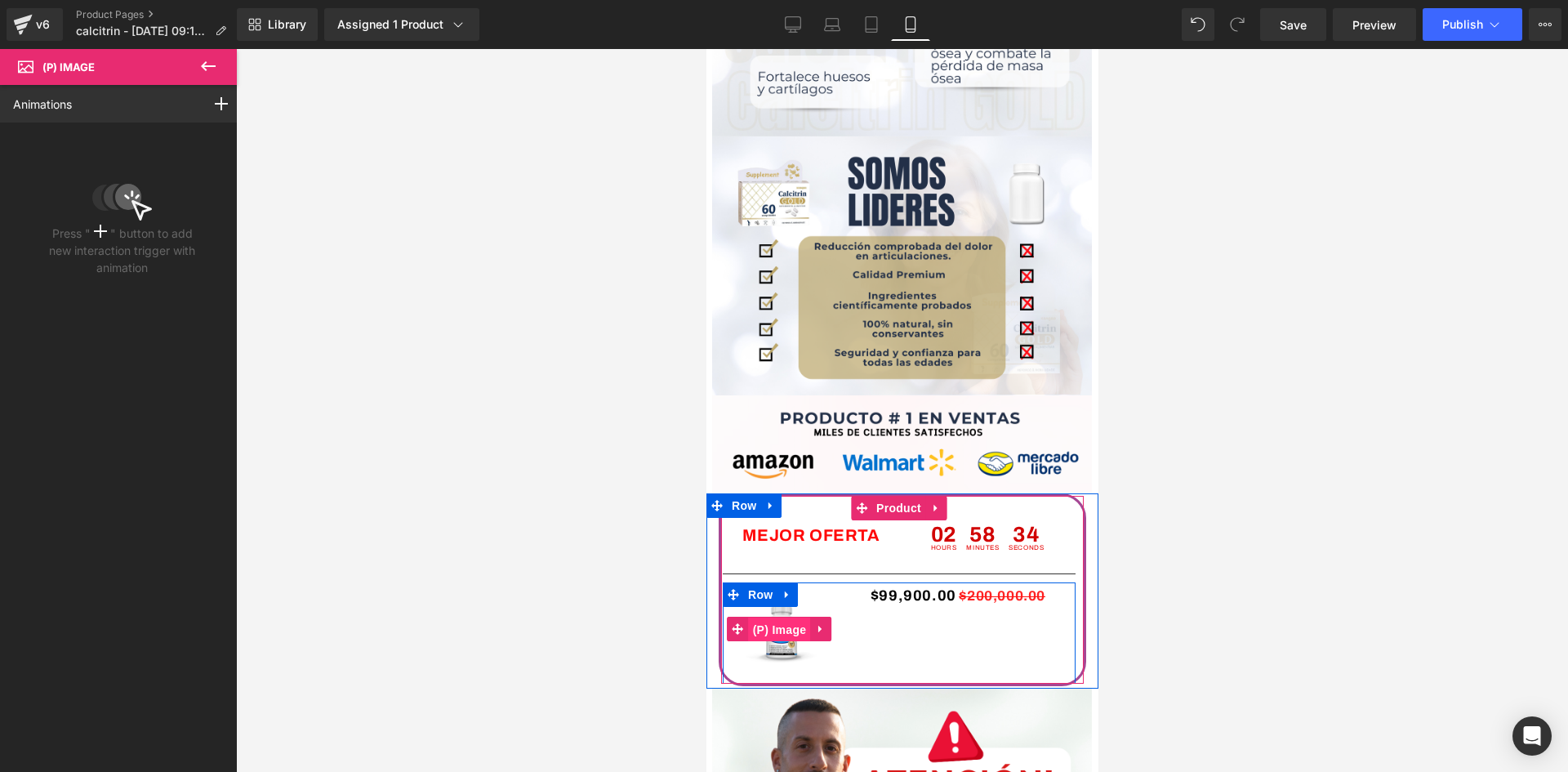
click at [752, 628] on span "(P) Image" at bounding box center [779, 630] width 62 height 25
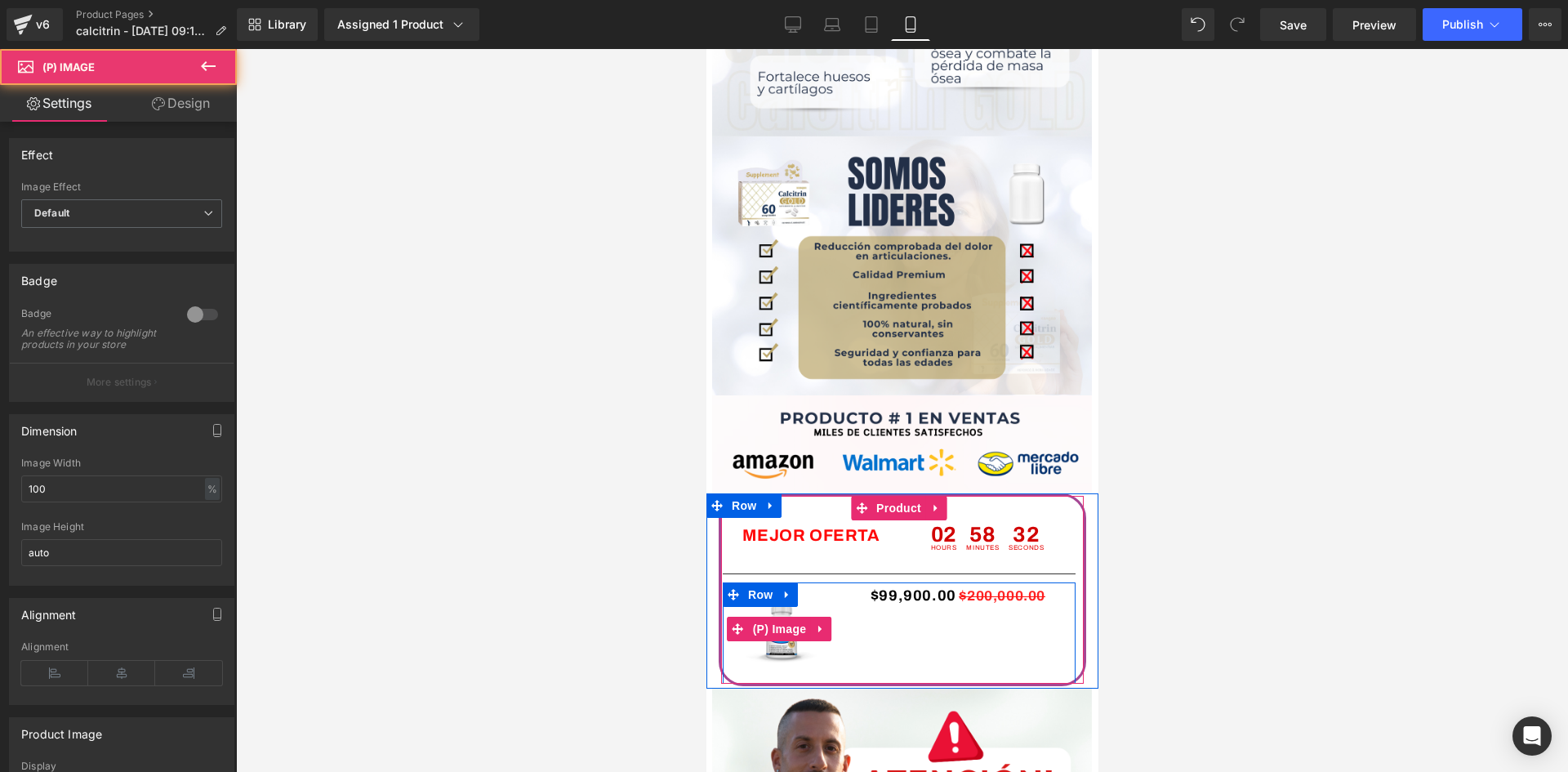
click at [777, 643] on img at bounding box center [780, 629] width 93 height 93
click at [785, 645] on img at bounding box center [780, 629] width 93 height 93
click at [781, 641] on img at bounding box center [780, 629] width 93 height 93
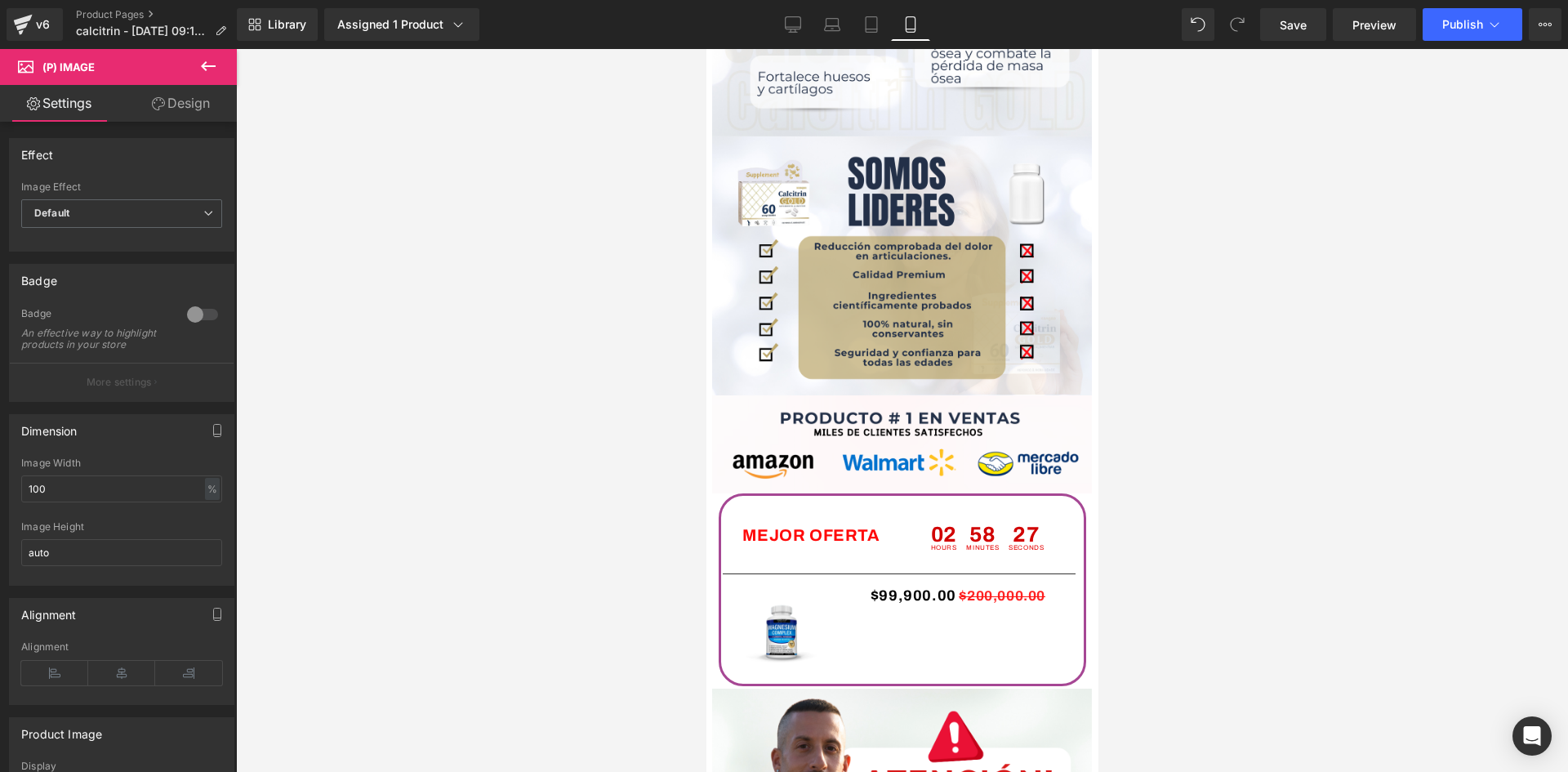
click at [209, 70] on icon at bounding box center [209, 66] width 19 height 19
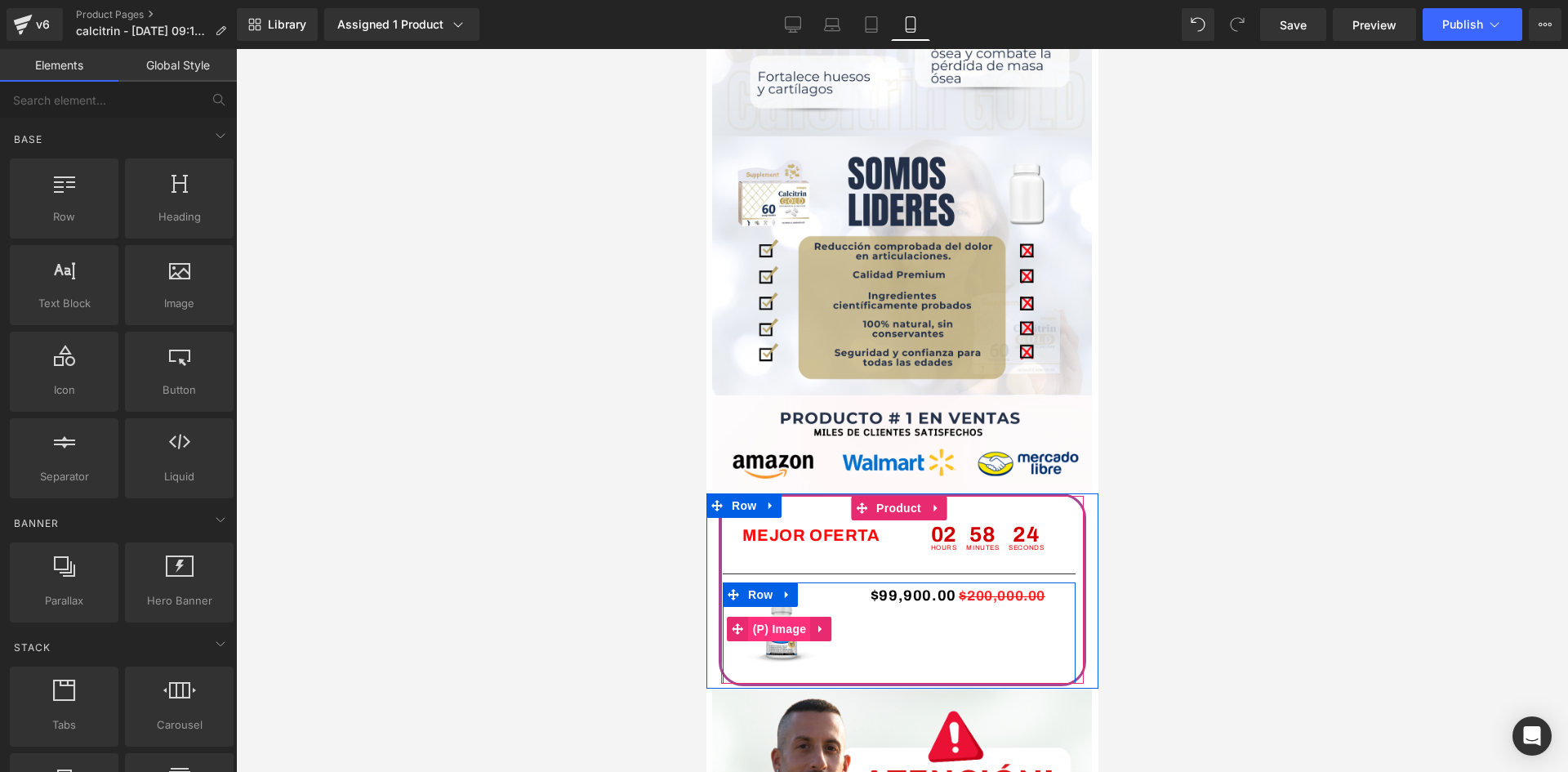
click at [782, 622] on span "(P) Image" at bounding box center [779, 629] width 62 height 25
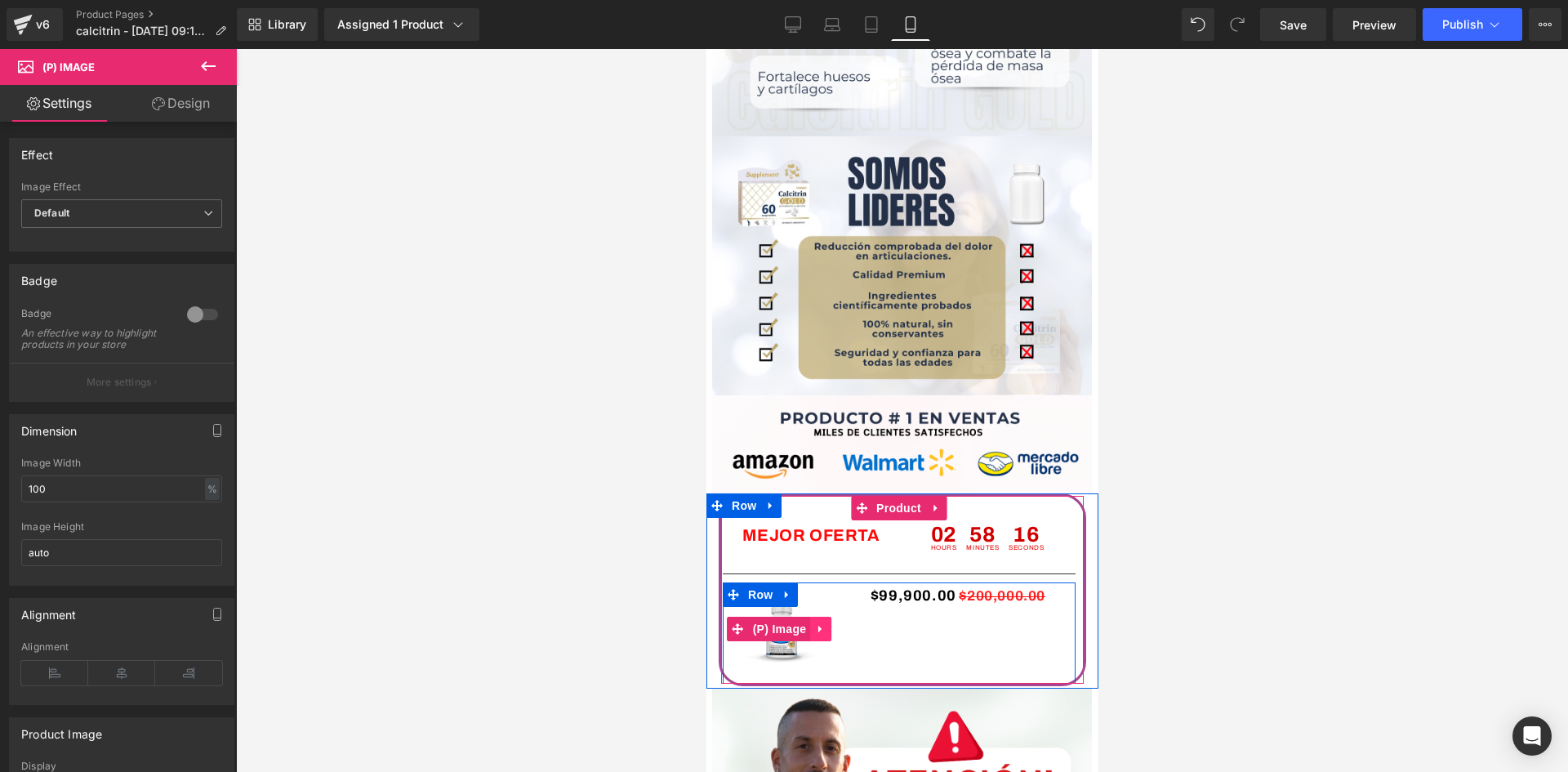
click at [822, 625] on icon at bounding box center [819, 629] width 11 height 12
click at [760, 625] on span "(P) Image" at bounding box center [779, 630] width 62 height 25
click at [766, 625] on span "(P) Image" at bounding box center [779, 629] width 62 height 25
click at [876, 502] on span "Product" at bounding box center [898, 508] width 53 height 25
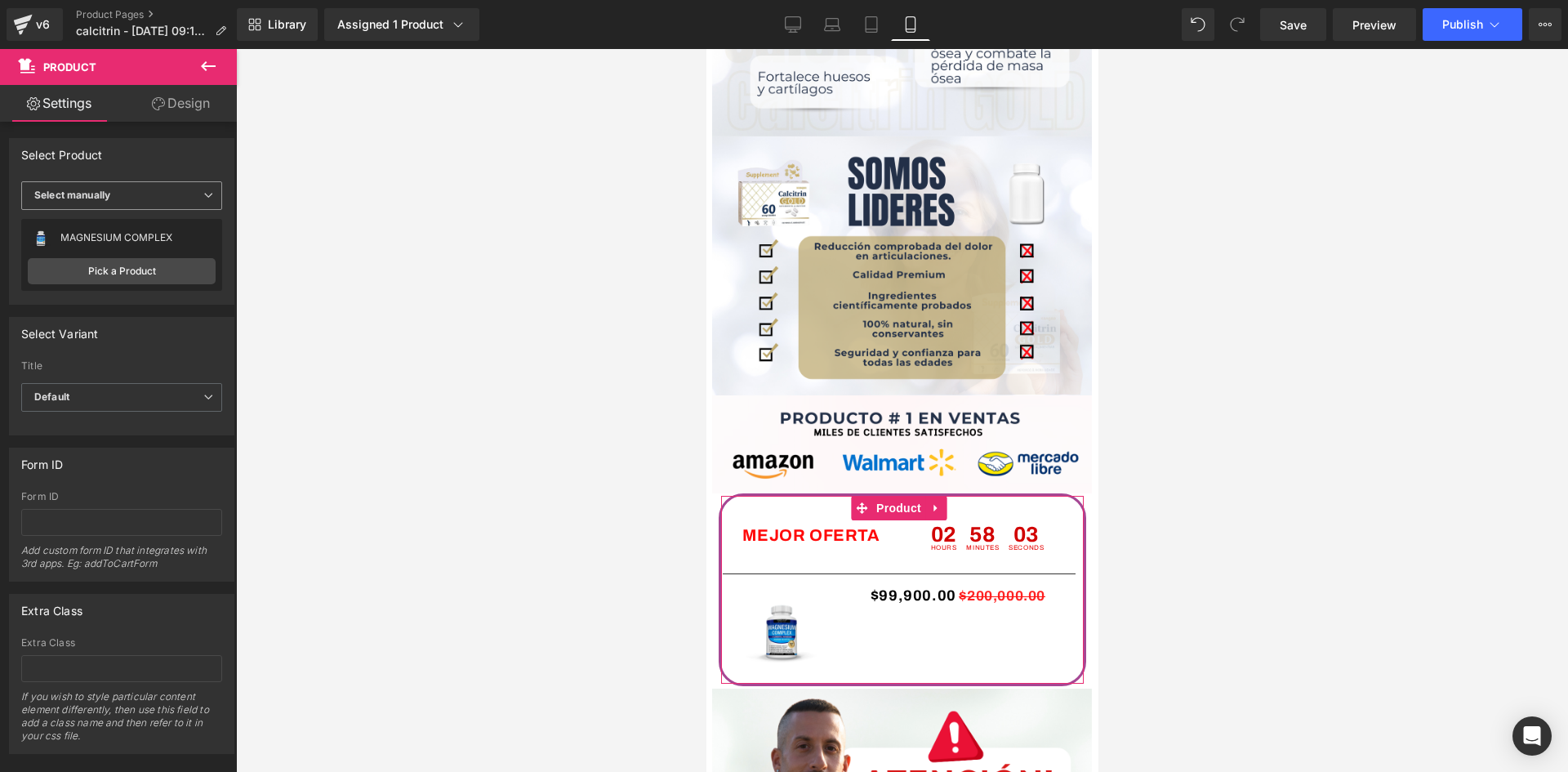
click at [203, 201] on span "Select manually" at bounding box center [121, 195] width 201 height 28
click at [119, 246] on div "Select manually" at bounding box center [84, 246] width 76 height 11
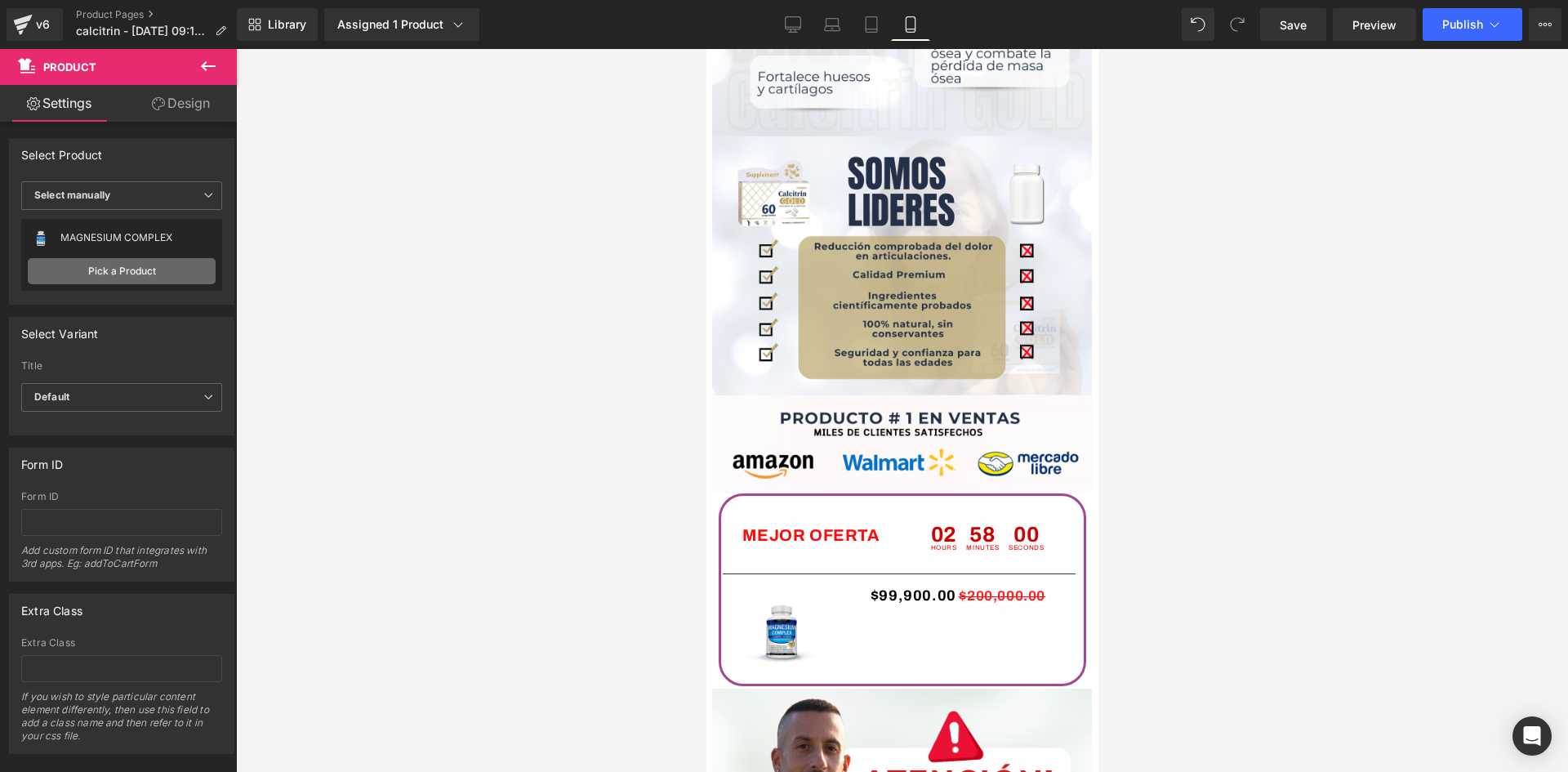
click at [128, 272] on link "Pick a Product" at bounding box center [121, 271] width 187 height 26
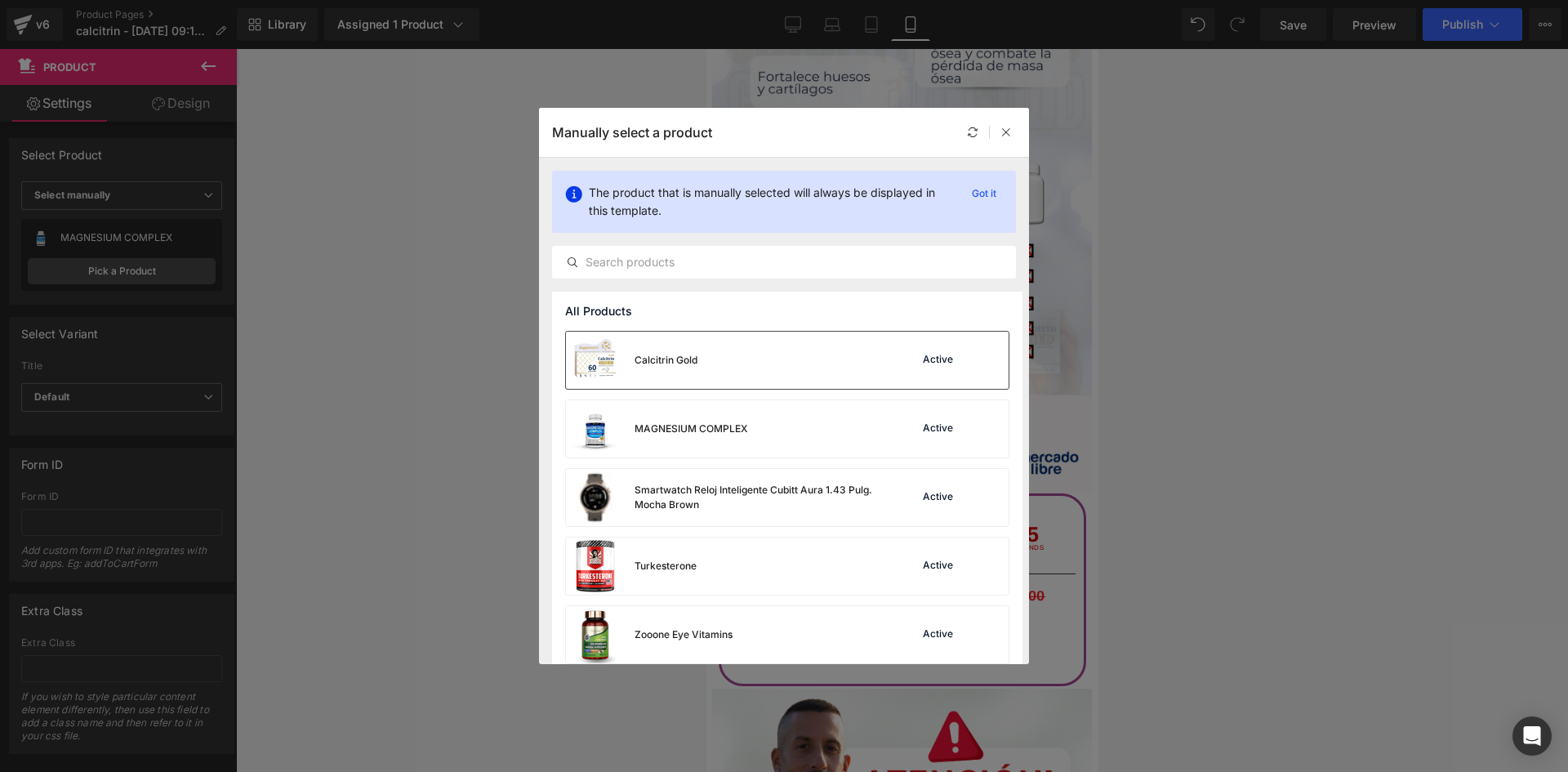
click at [766, 364] on div "Calcitrin Gold Active" at bounding box center [787, 360] width 443 height 57
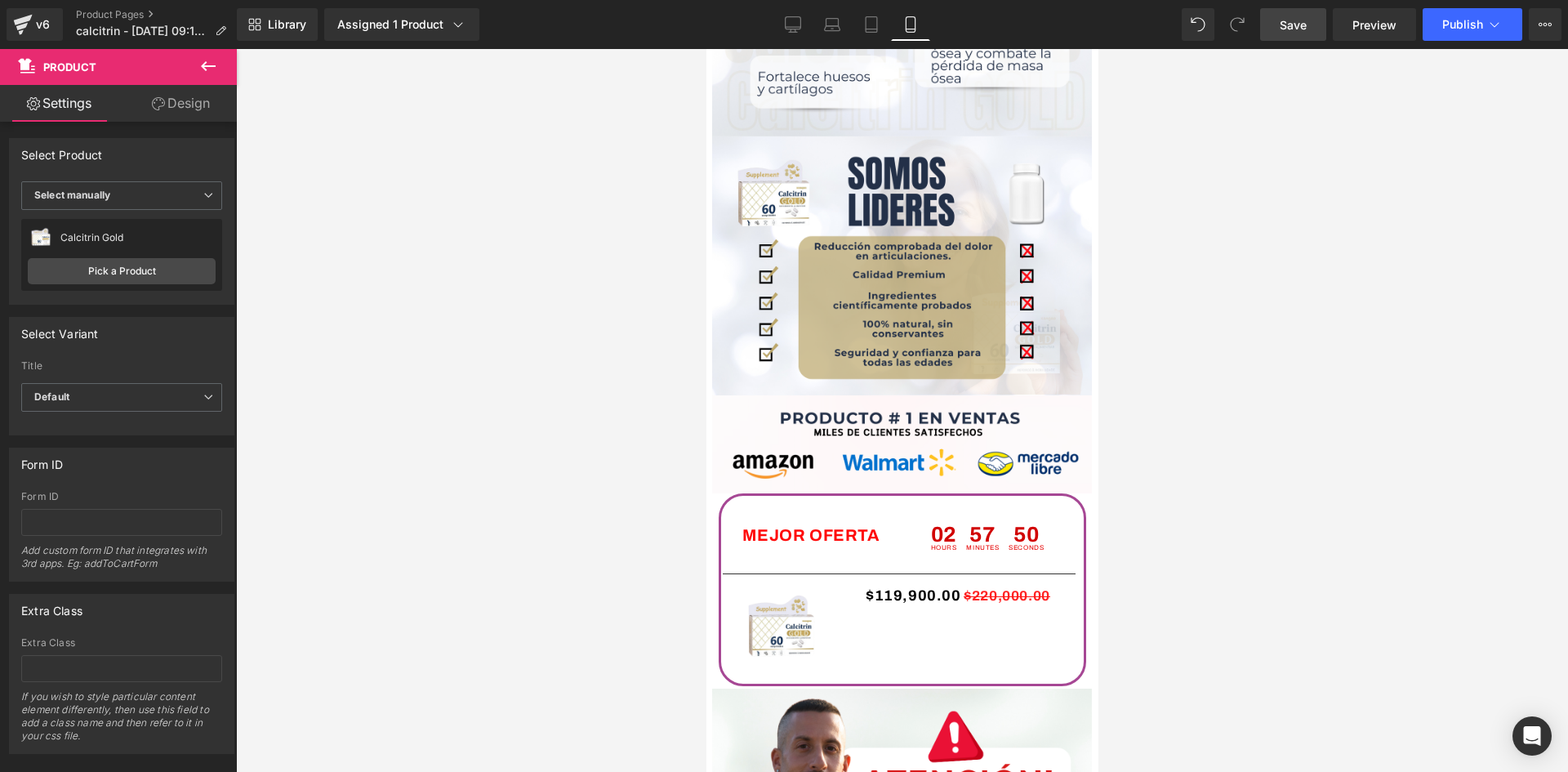
click at [1308, 31] on link "Save" at bounding box center [1293, 24] width 66 height 33
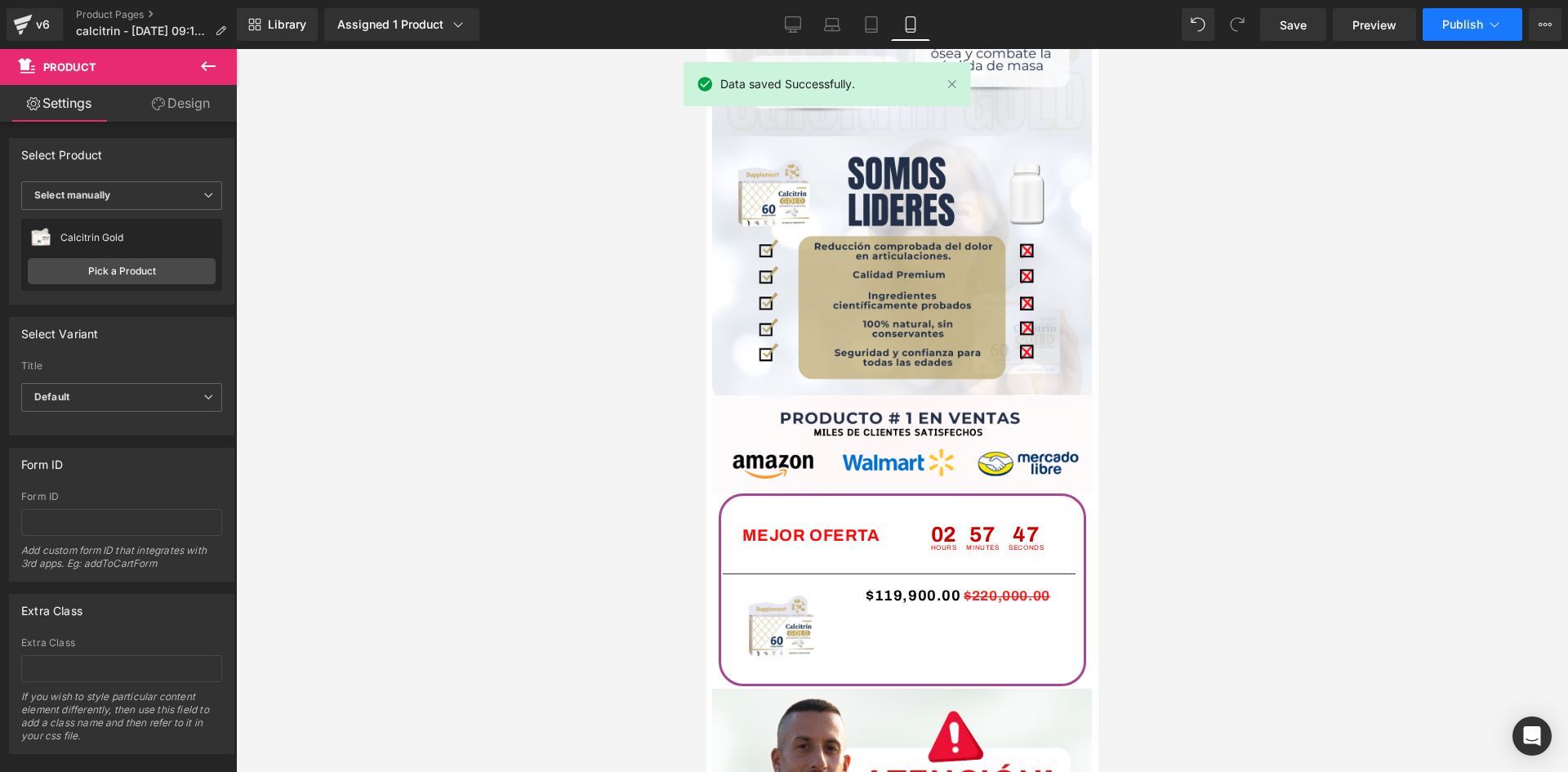
click at [1498, 23] on icon at bounding box center [1494, 25] width 17 height 17
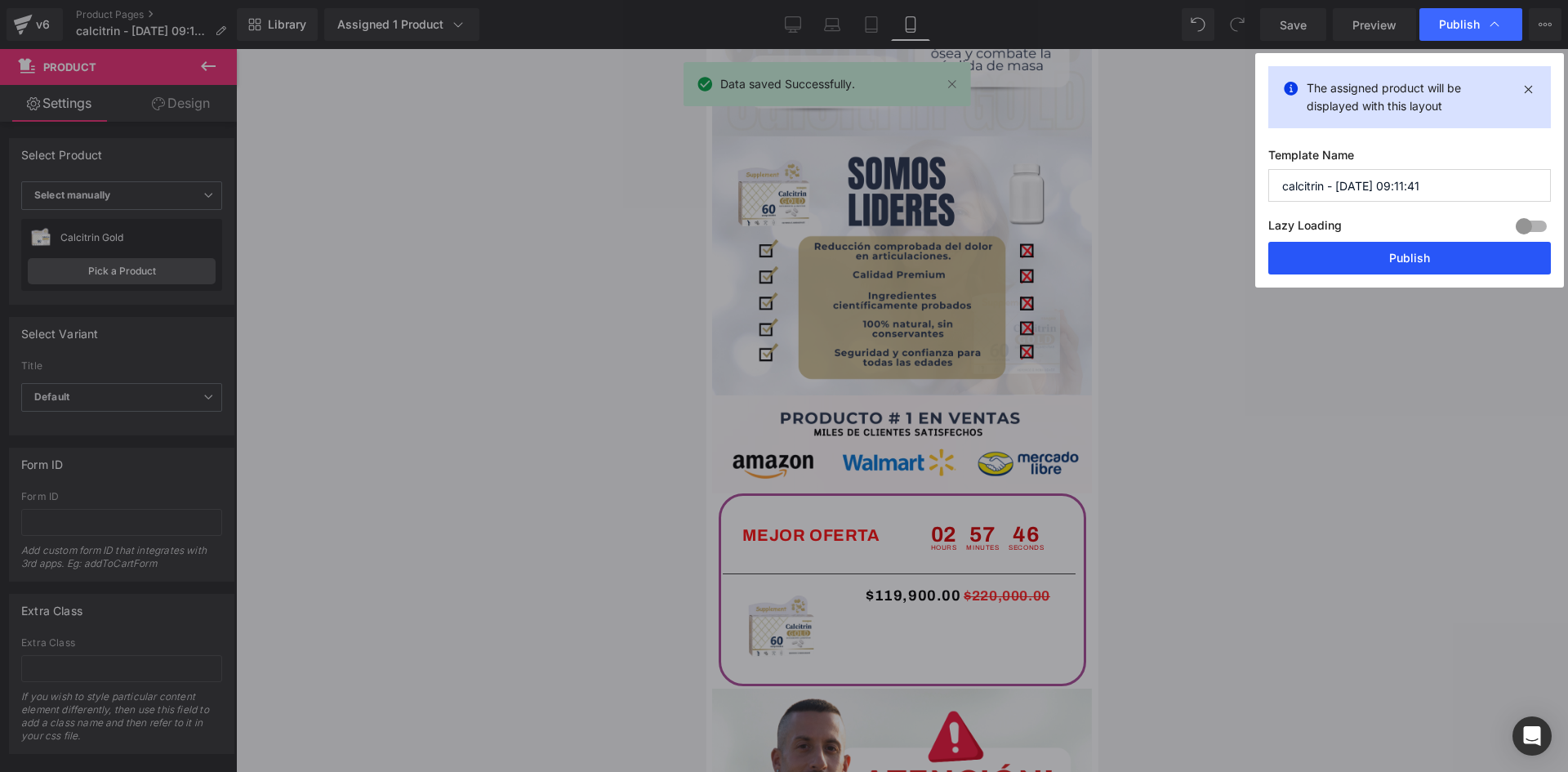
click at [1389, 263] on button "Publish" at bounding box center [1409, 258] width 282 height 33
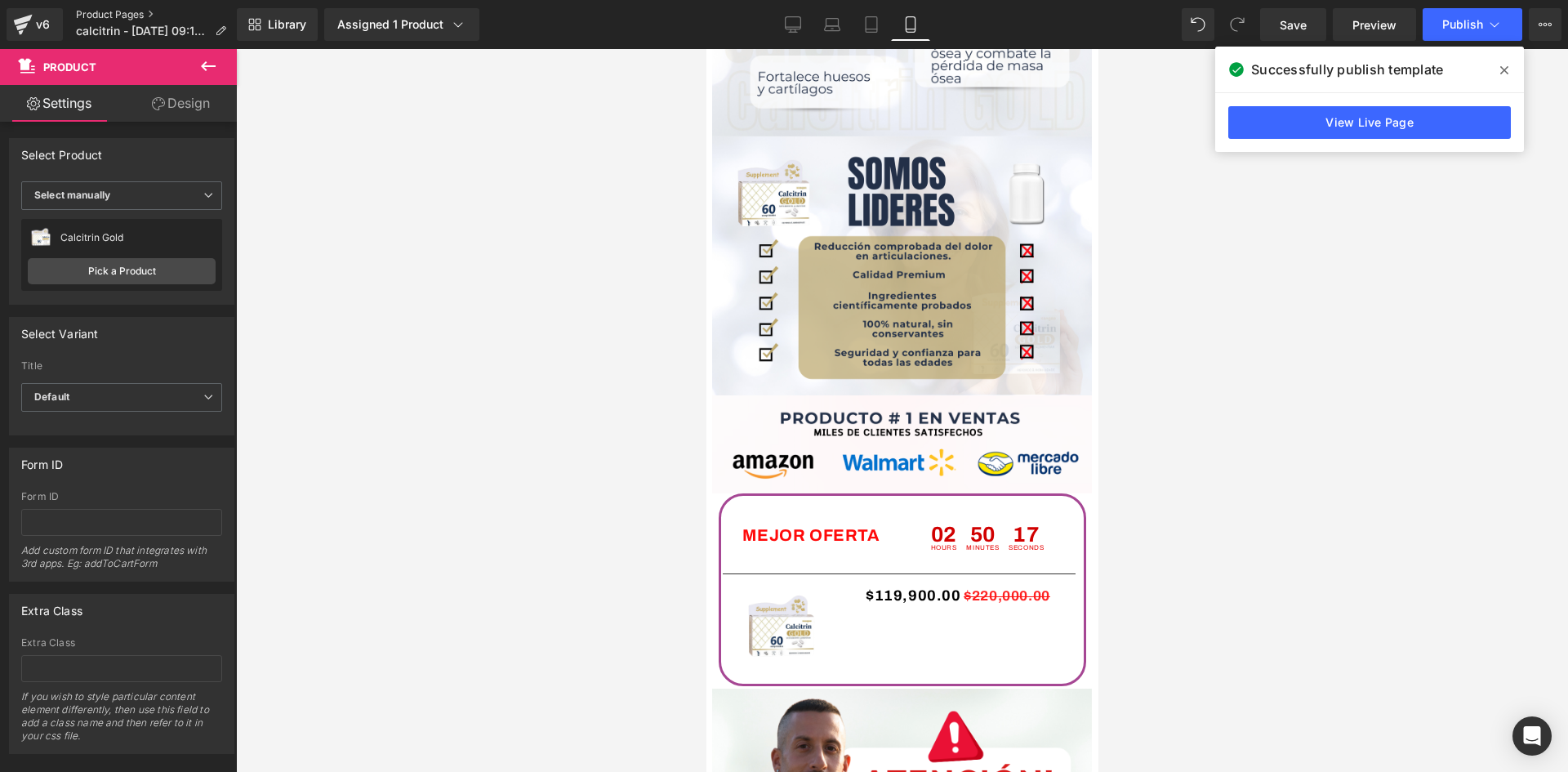
click at [110, 13] on link "Product Pages" at bounding box center [158, 14] width 164 height 13
